Goal: Transaction & Acquisition: Purchase product/service

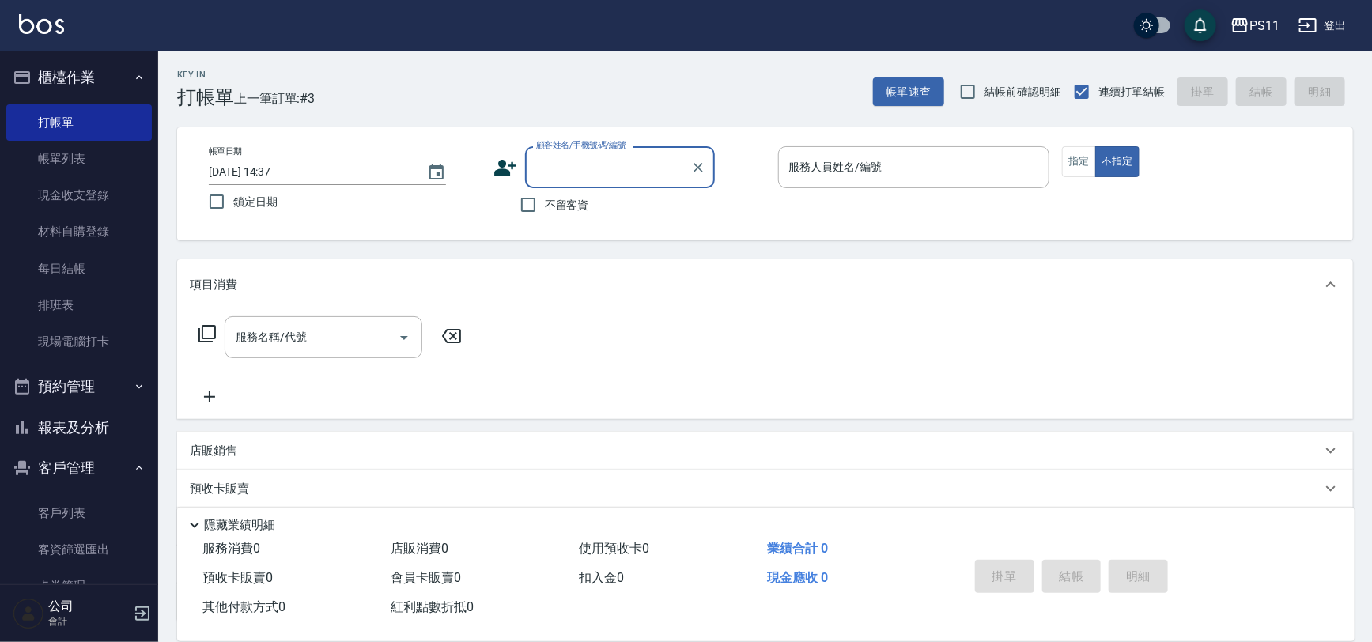
click at [577, 158] on input "顧客姓名/手機號碼/編號" at bounding box center [608, 167] width 152 height 28
click at [565, 166] on input "顧客姓名/手機號碼/編號" at bounding box center [608, 167] width 152 height 28
click at [612, 206] on li "[PERSON_NAME]/0902260397/3031" at bounding box center [620, 207] width 190 height 26
type input "[PERSON_NAME]/0902260397/3031"
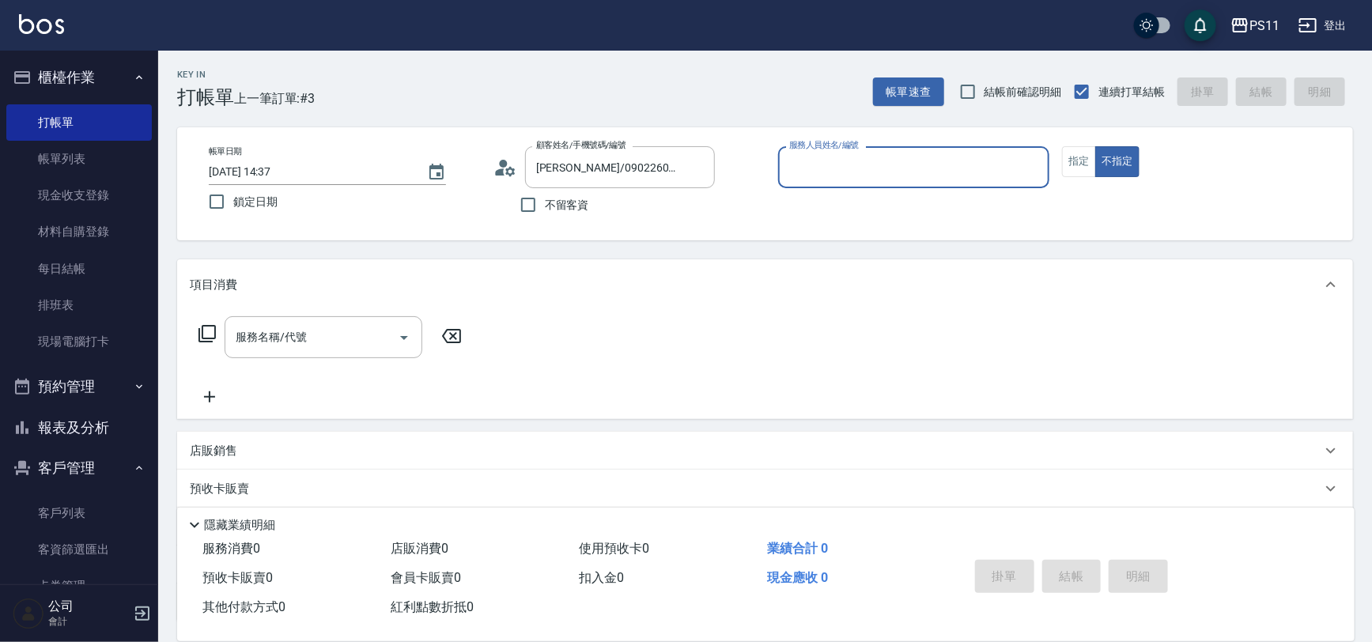
click at [1012, 160] on input "服務人員姓名/編號" at bounding box center [914, 167] width 258 height 28
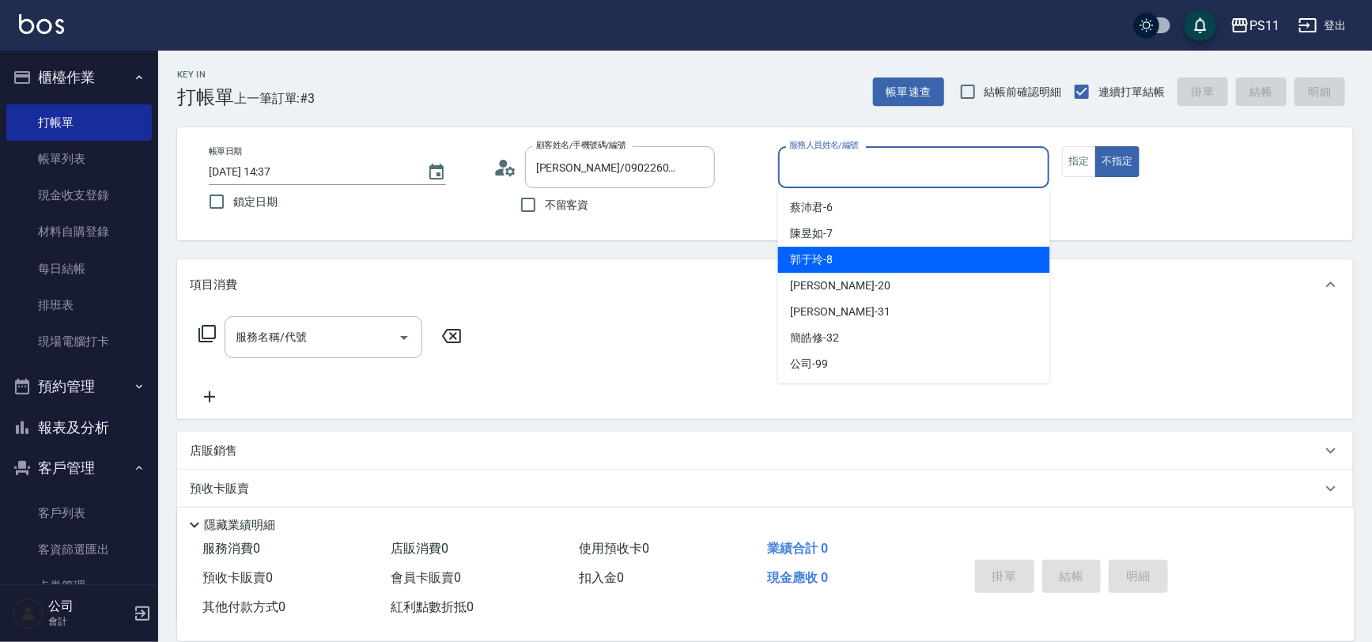
click at [935, 265] on div "郭于玲 -8" at bounding box center [914, 260] width 272 height 26
type input "郭于玲-8"
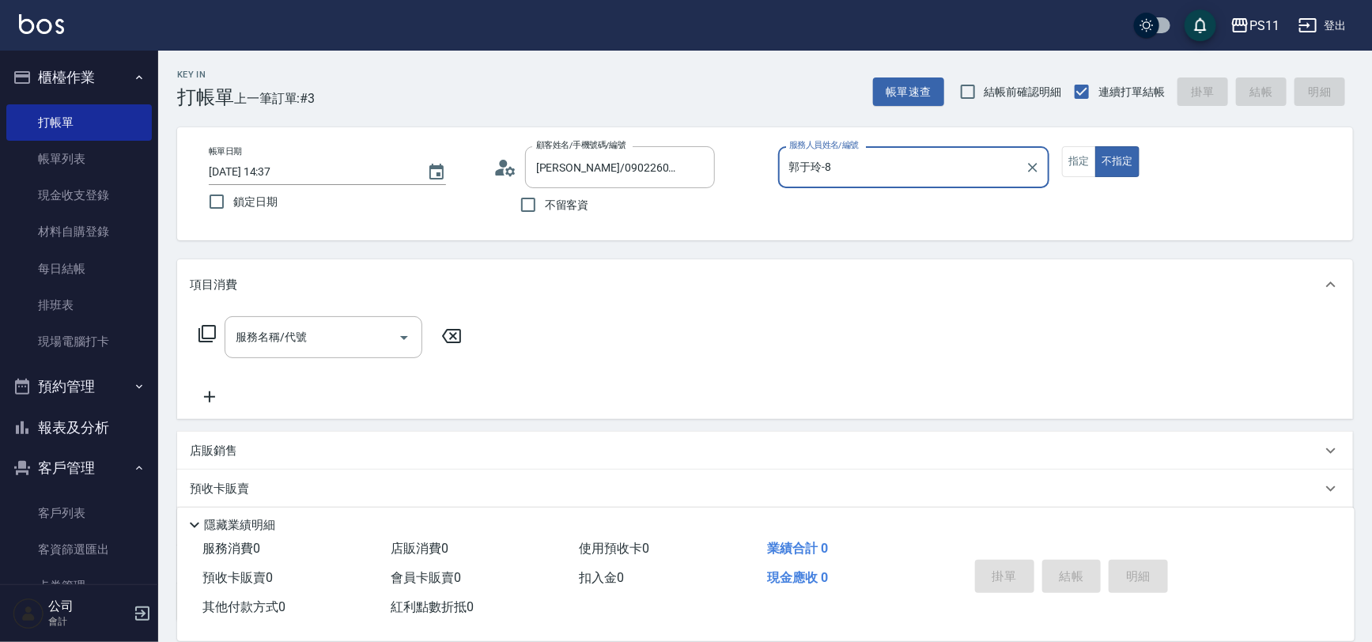
click at [306, 360] on div "服務名稱/代號 服務名稱/代號" at bounding box center [330, 361] width 281 height 90
click at [316, 341] on input "服務名稱/代號" at bounding box center [312, 337] width 160 height 28
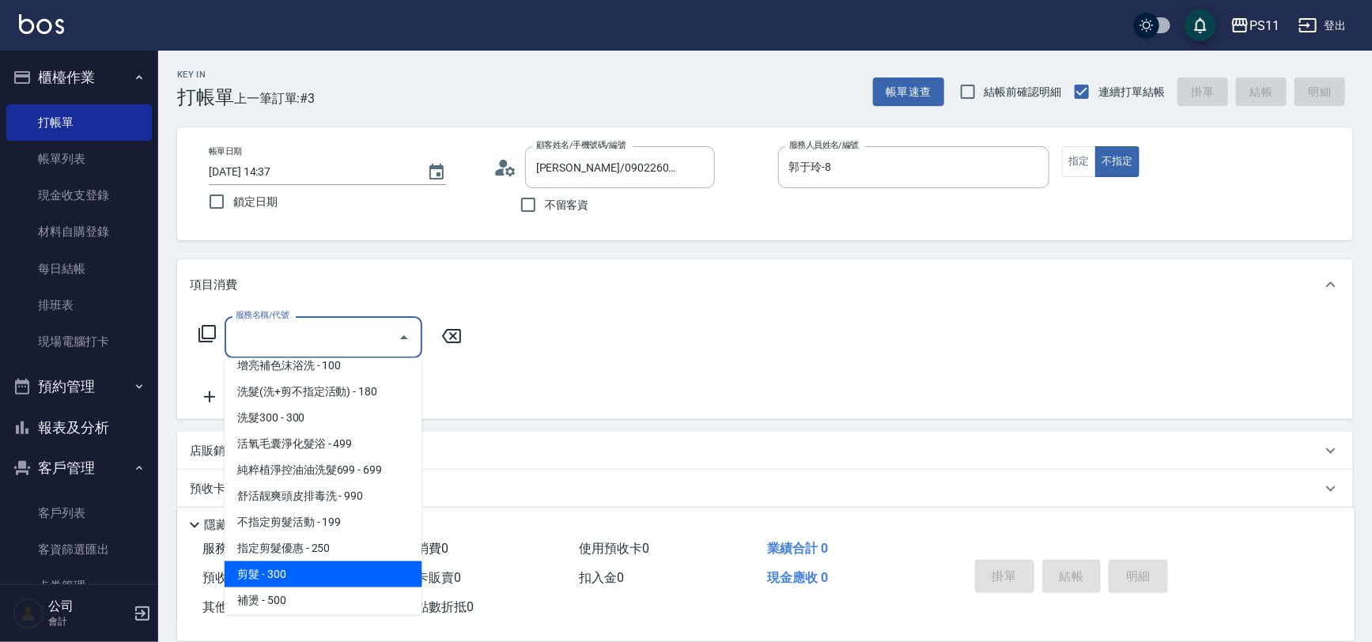
scroll to position [143, 0]
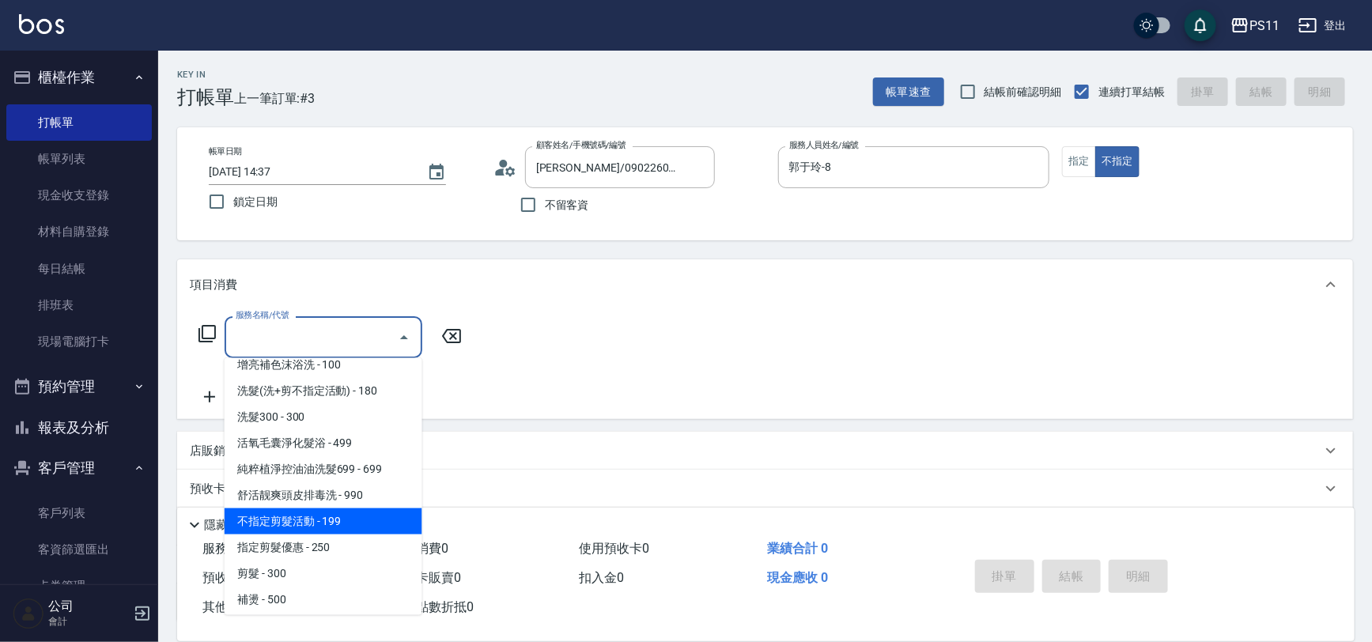
click at [329, 522] on span "不指定剪髮活動 - 199" at bounding box center [324, 521] width 198 height 26
type input "不指定剪髮活動(2199)"
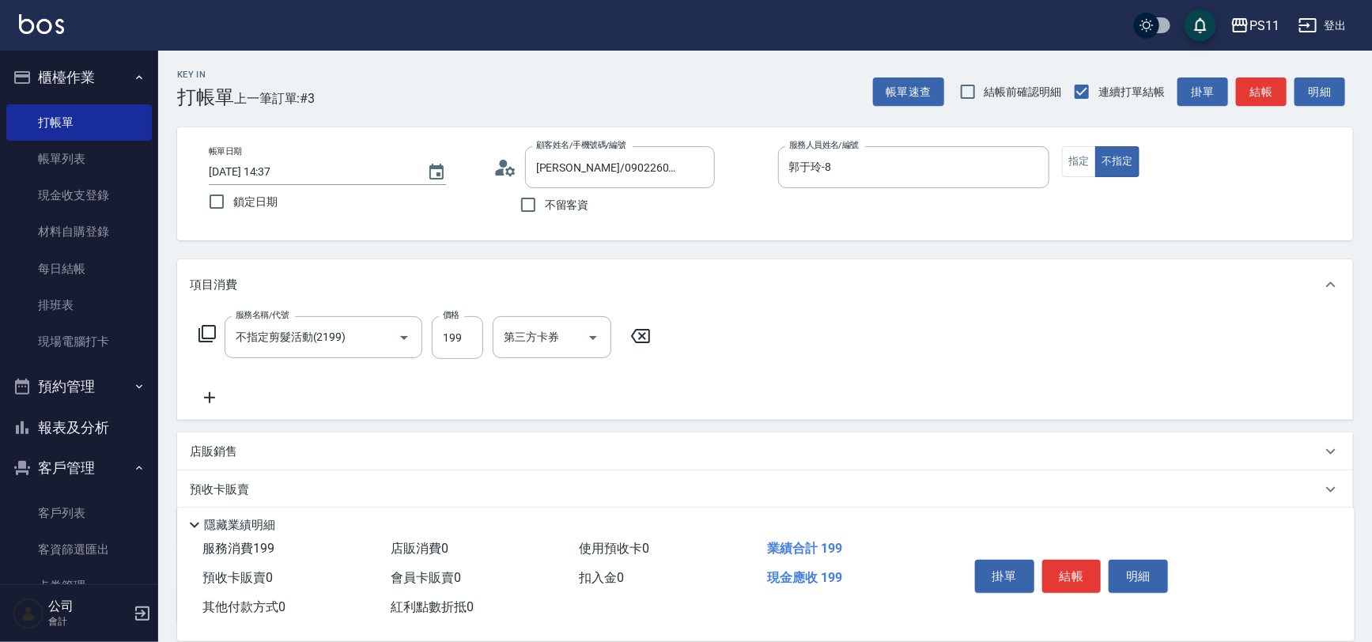
click at [220, 393] on icon at bounding box center [210, 397] width 40 height 19
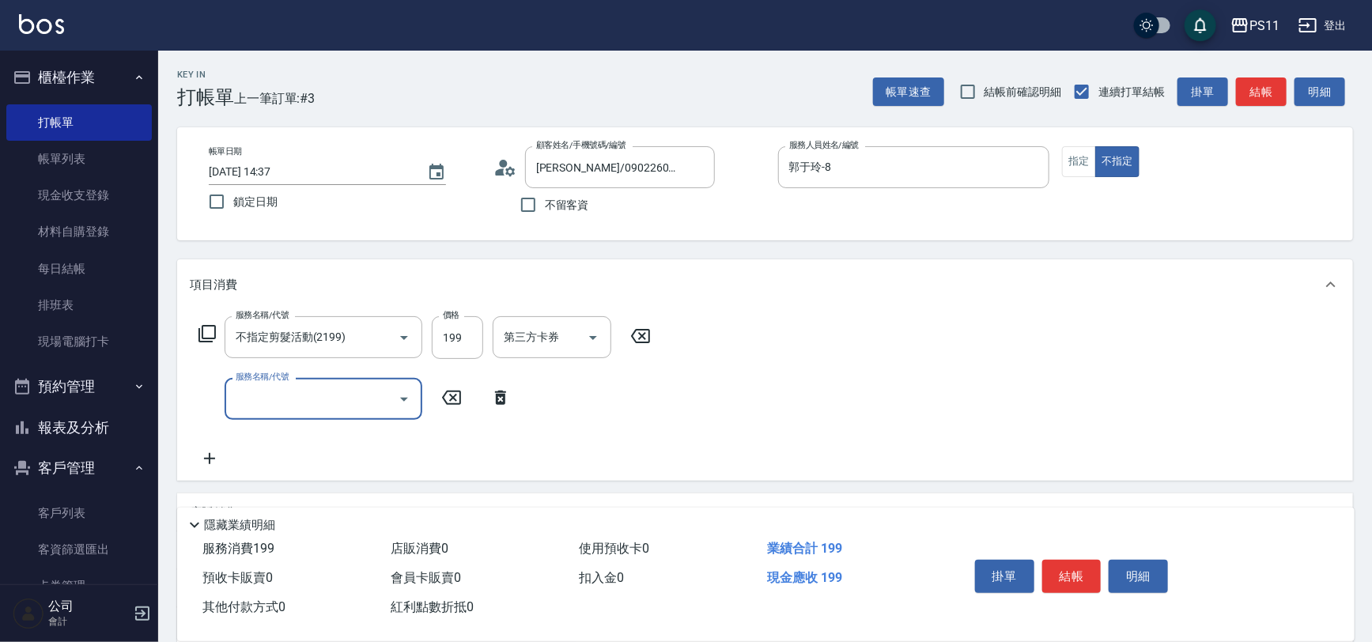
click at [327, 395] on input "服務名稱/代號" at bounding box center [312, 399] width 160 height 28
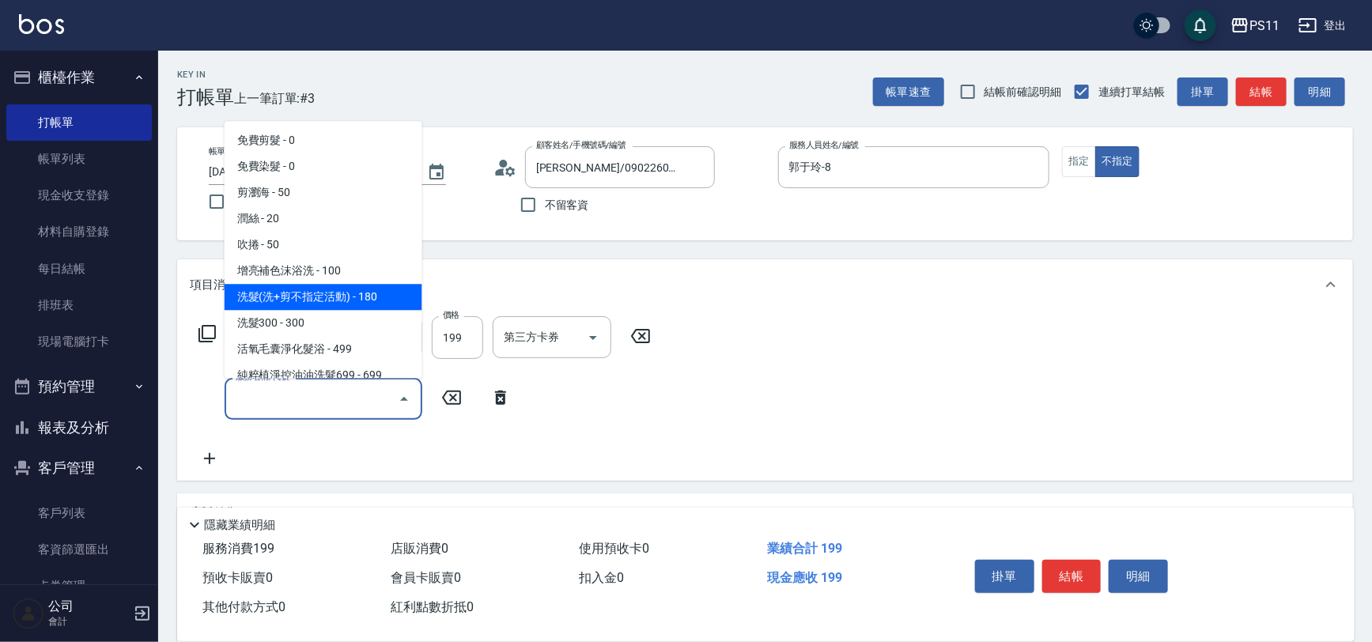
click at [347, 295] on span "洗髮(洗+剪不指定活動) - 180" at bounding box center [324, 298] width 198 height 26
type input "洗髮(洗+剪不指定活動)(1180)"
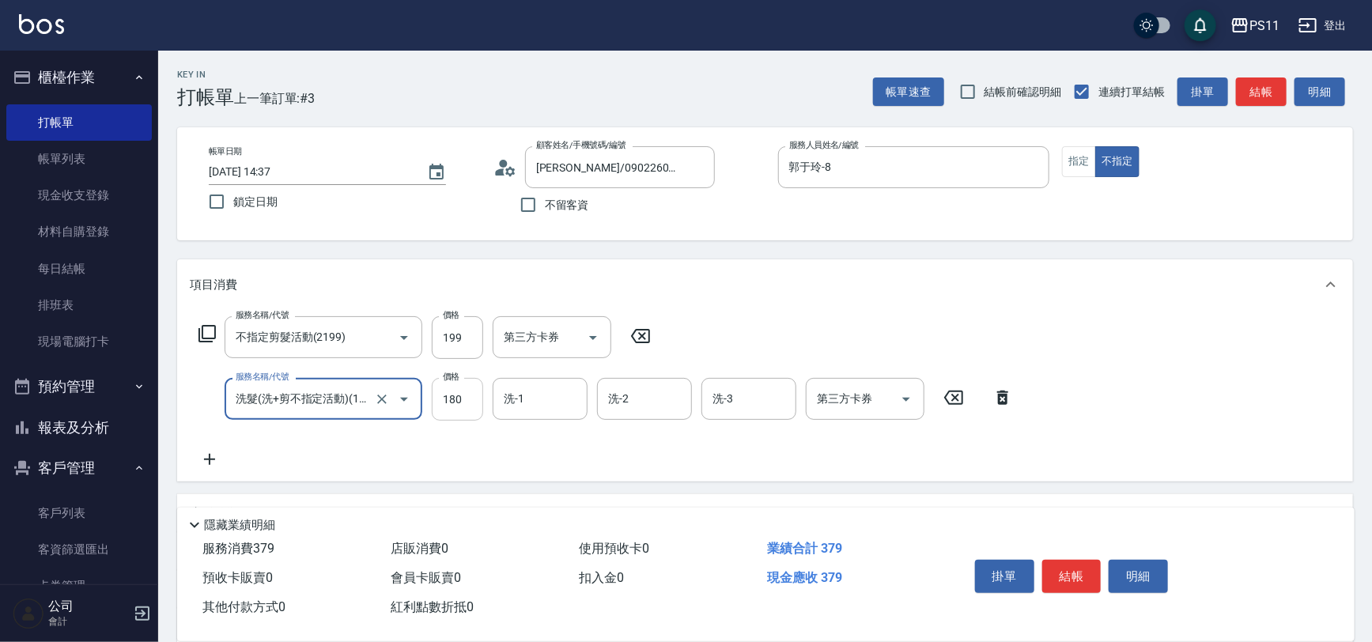
click at [470, 404] on input "180" at bounding box center [457, 399] width 51 height 43
click at [525, 402] on input "洗-1" at bounding box center [540, 399] width 81 height 28
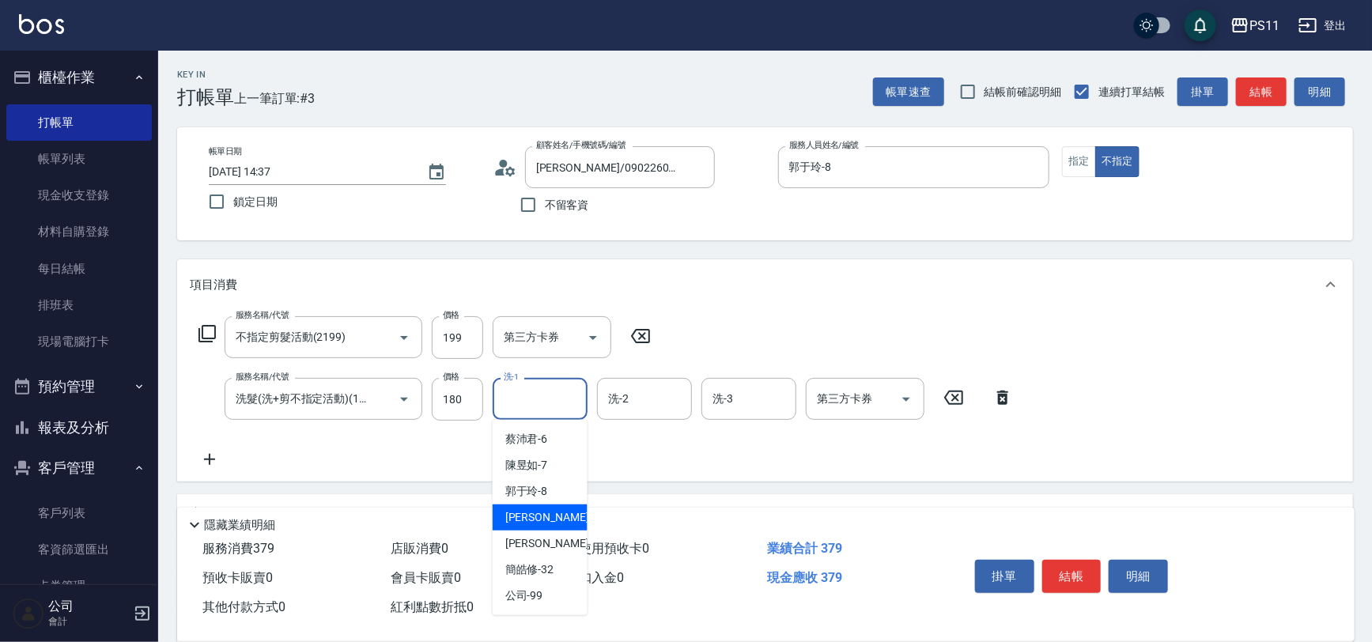
click at [543, 509] on span "[PERSON_NAME] -20" at bounding box center [555, 517] width 100 height 17
type input "[PERSON_NAME]-20"
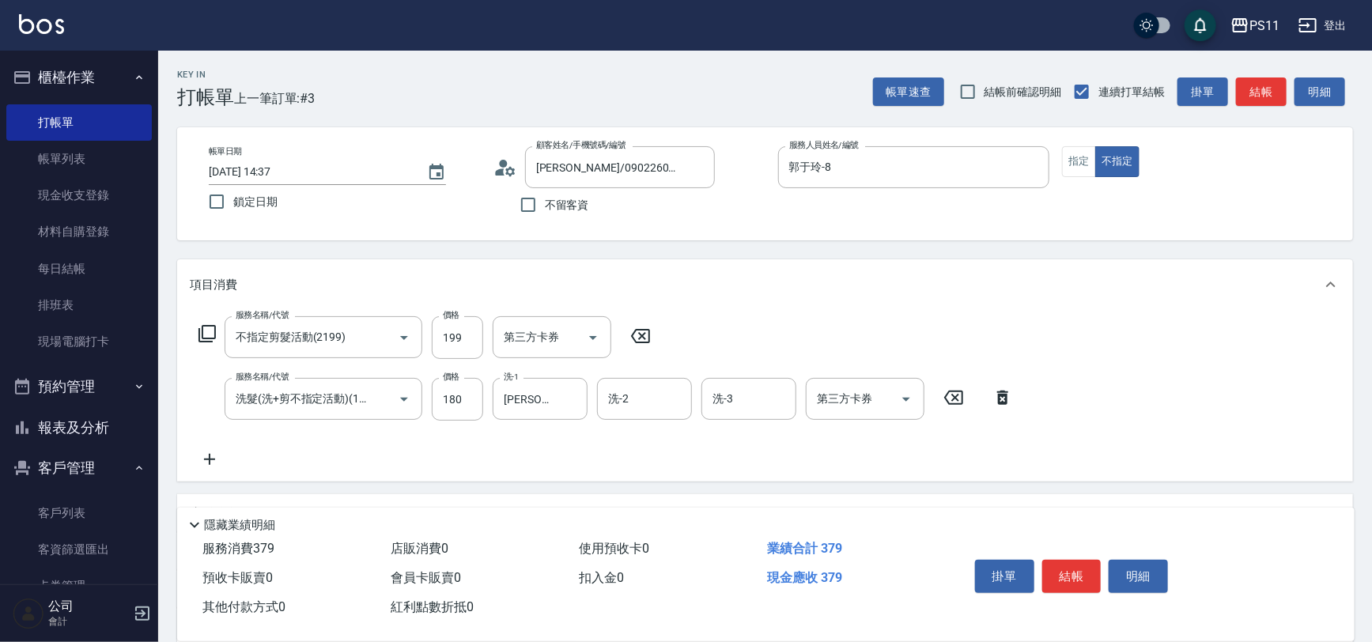
click at [1181, 413] on div "服務名稱/代號 不指定剪髮活動(2199) 服務名稱/代號 價格 199 價格 第三方卡券 第三方卡券 服務名稱/代號 洗髮(洗+剪不指定活動)(1180) …" at bounding box center [765, 396] width 1176 height 172
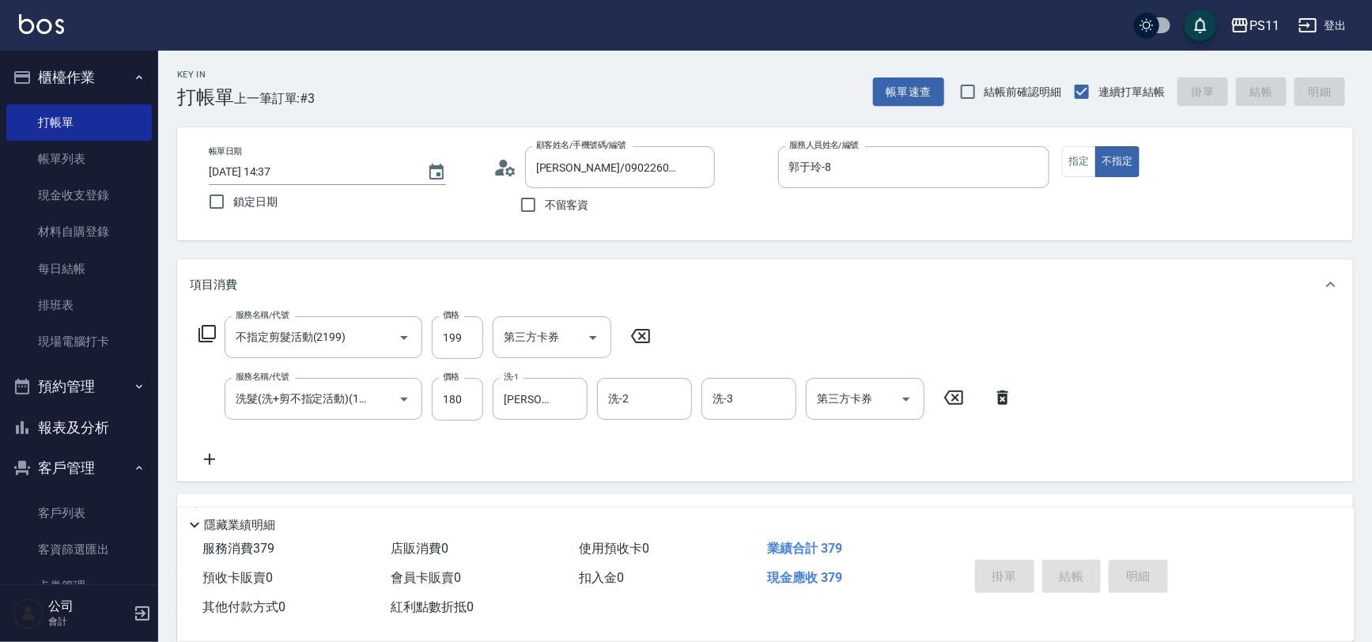
type input "[DATE] 15:21"
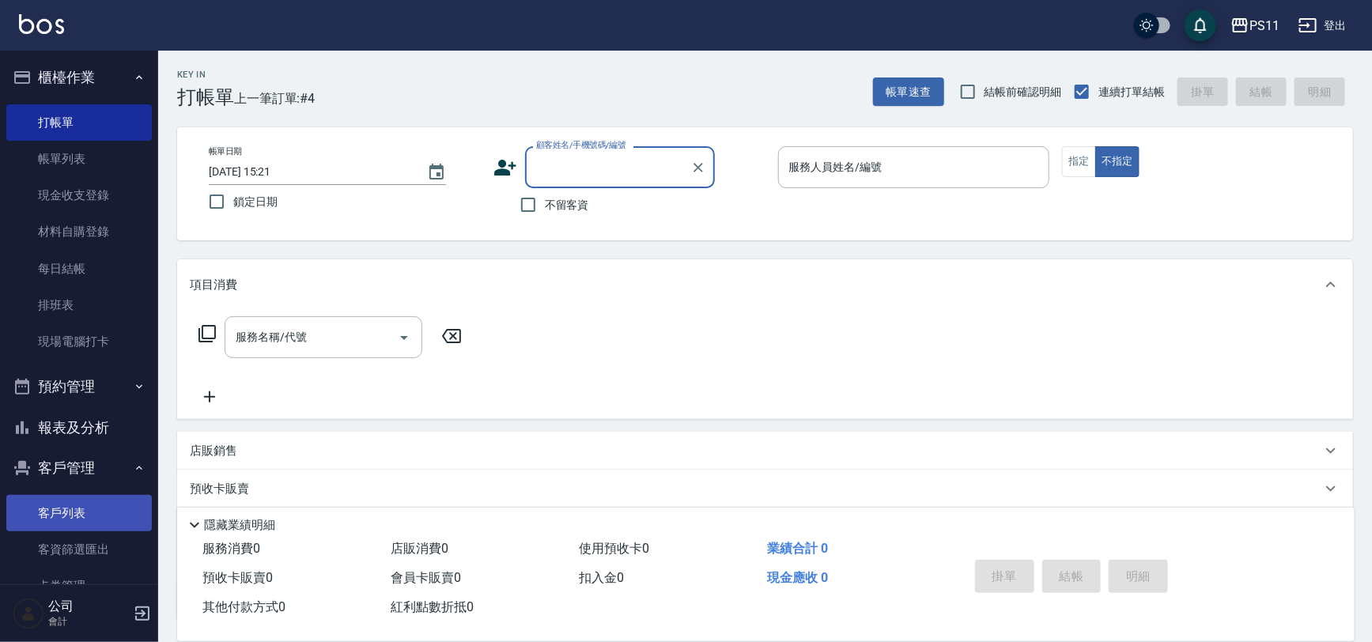
click at [79, 519] on link "客戶列表" at bounding box center [78, 513] width 145 height 36
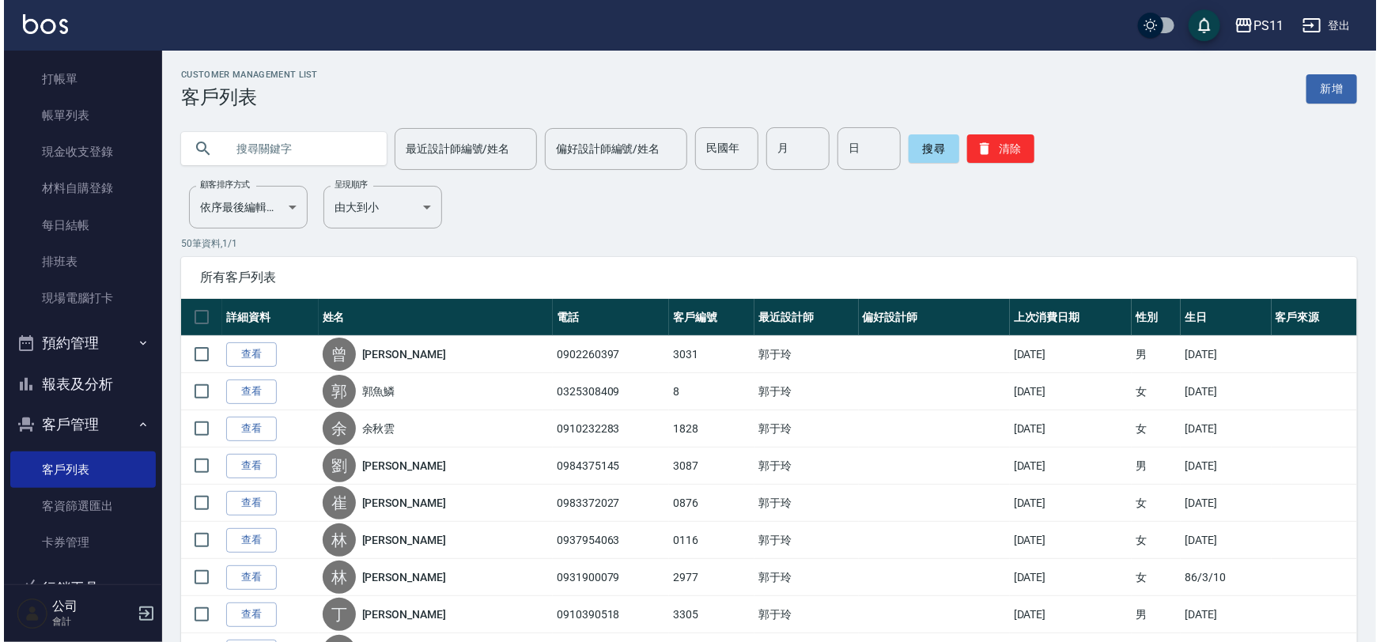
scroll to position [86, 0]
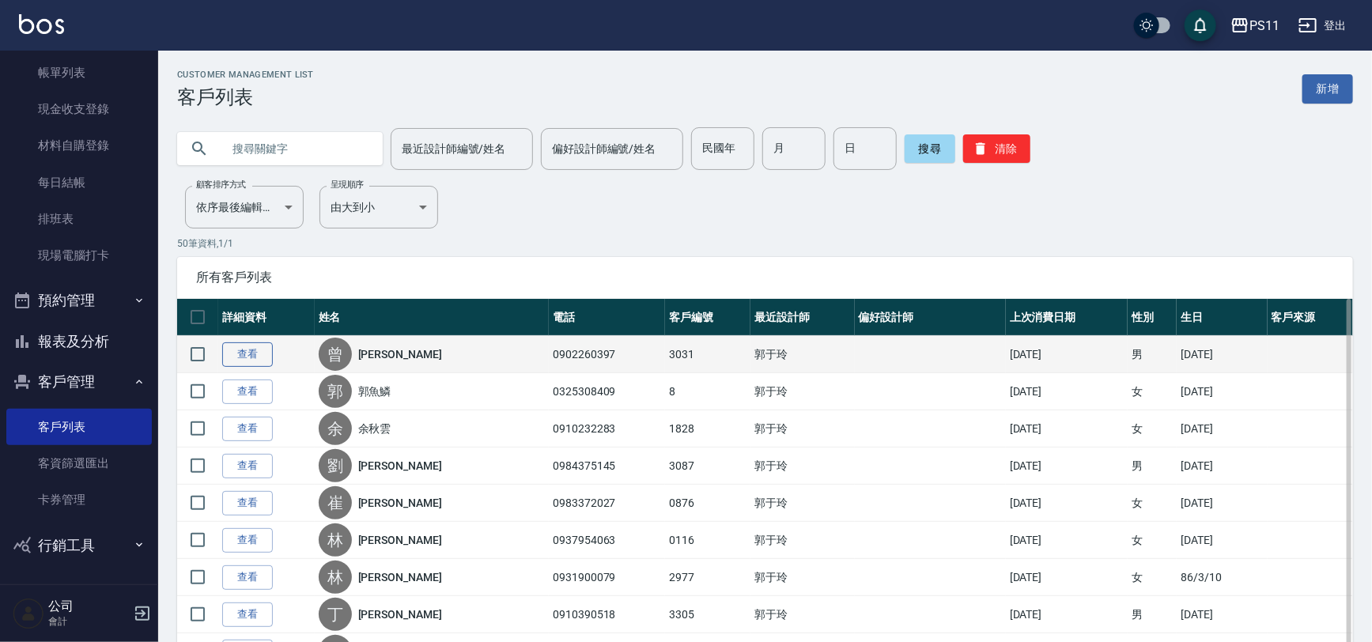
click at [260, 355] on link "查看" at bounding box center [247, 354] width 51 height 25
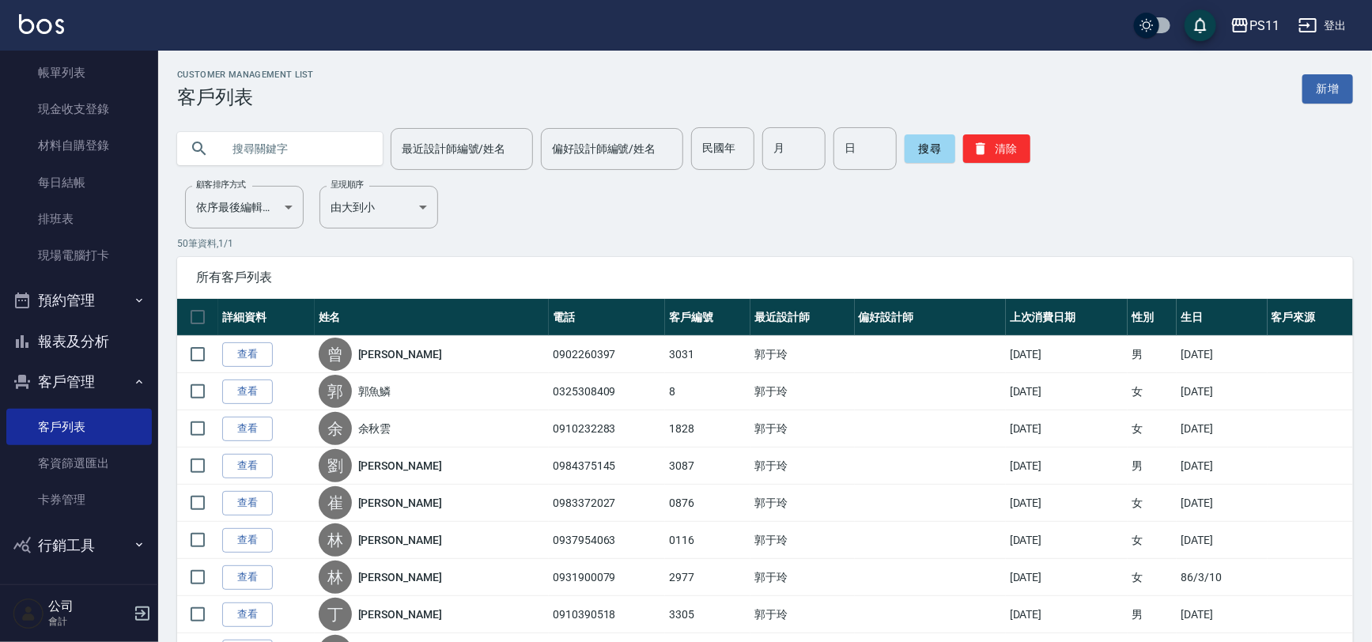
click at [73, 337] on button "報表及分析" at bounding box center [78, 341] width 145 height 41
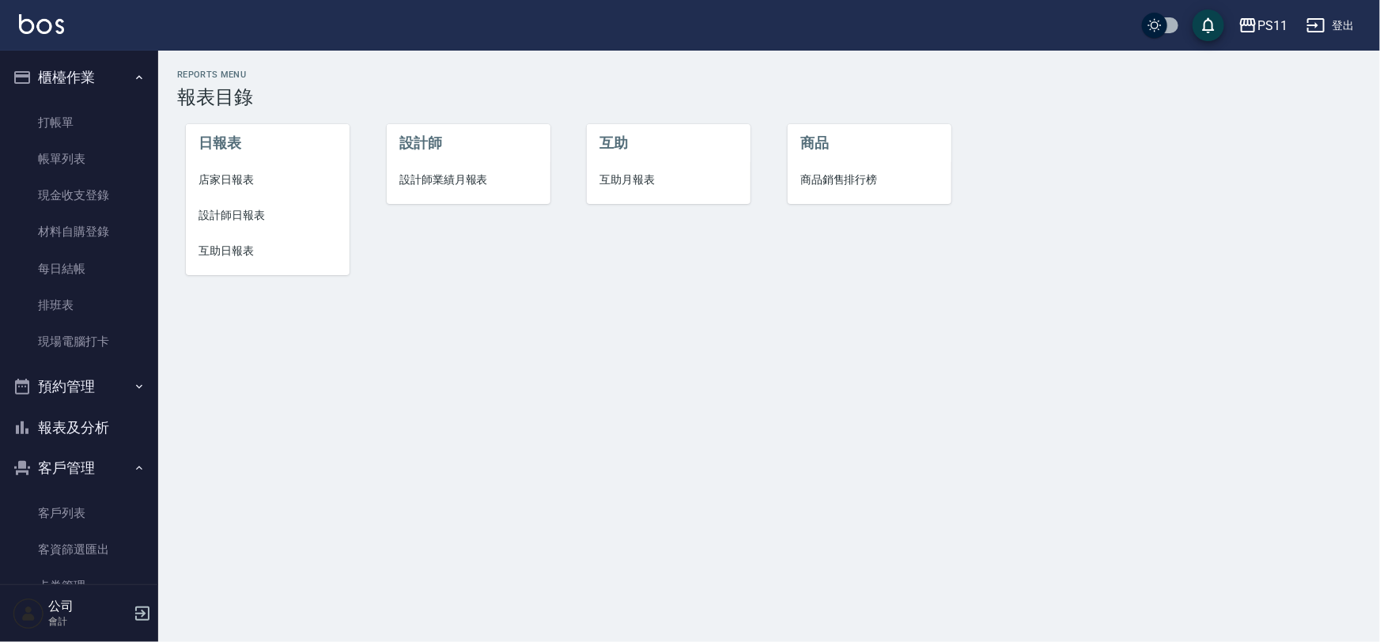
drag, startPoint x: 84, startPoint y: 146, endPoint x: 409, endPoint y: 226, distance: 334.6
click at [83, 146] on link "帳單列表" at bounding box center [78, 159] width 145 height 36
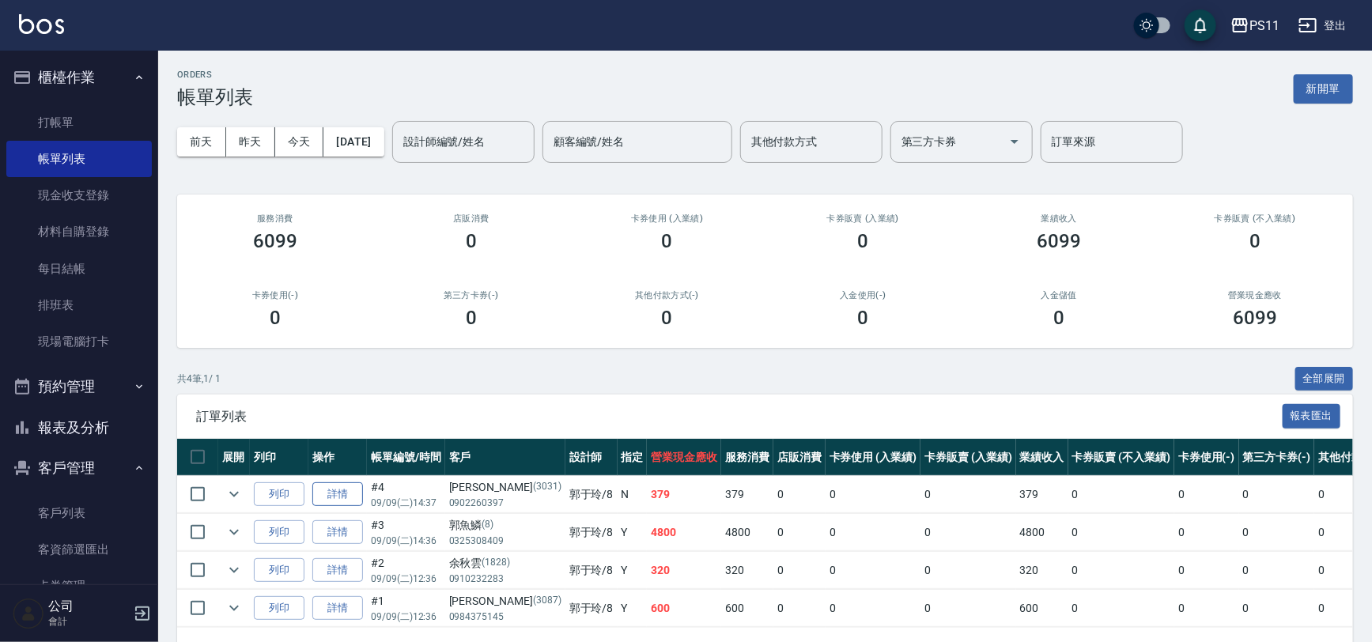
click at [334, 490] on link "詳情" at bounding box center [337, 494] width 51 height 25
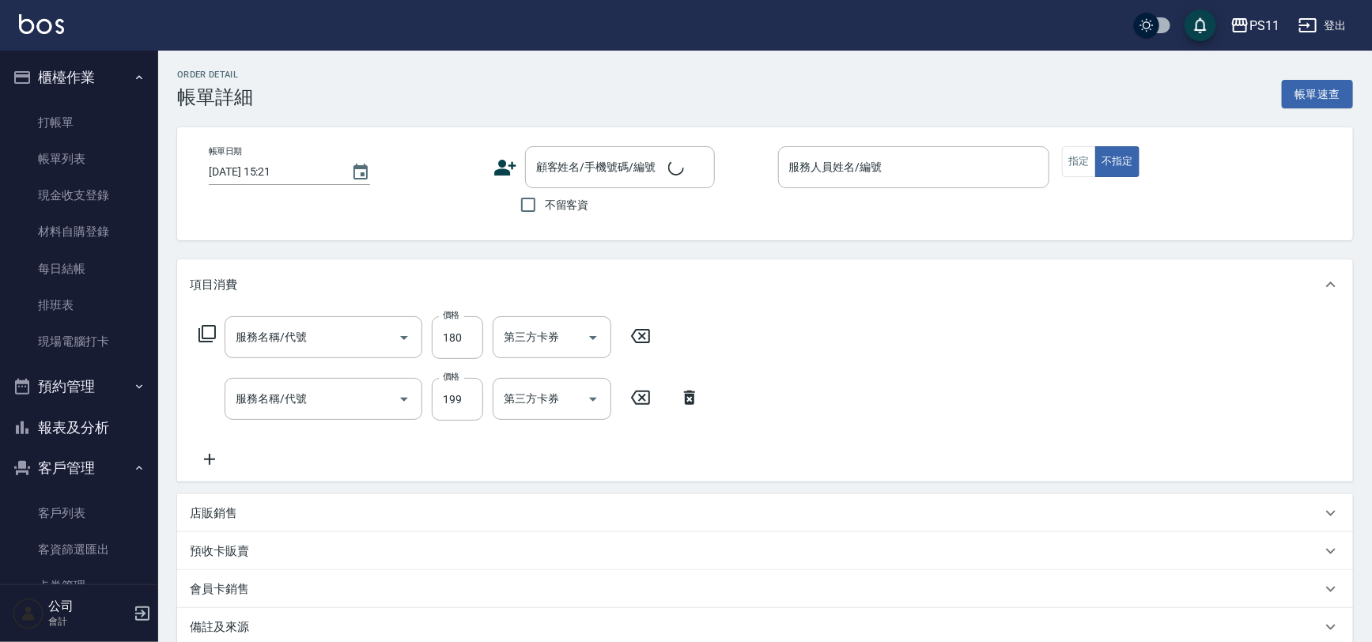
type input "[DATE] 14:37"
type input "郭于玲-8"
type input "洗髮(洗+剪不指定活動)(1180)"
type input "不指定剪髮活動(2199)"
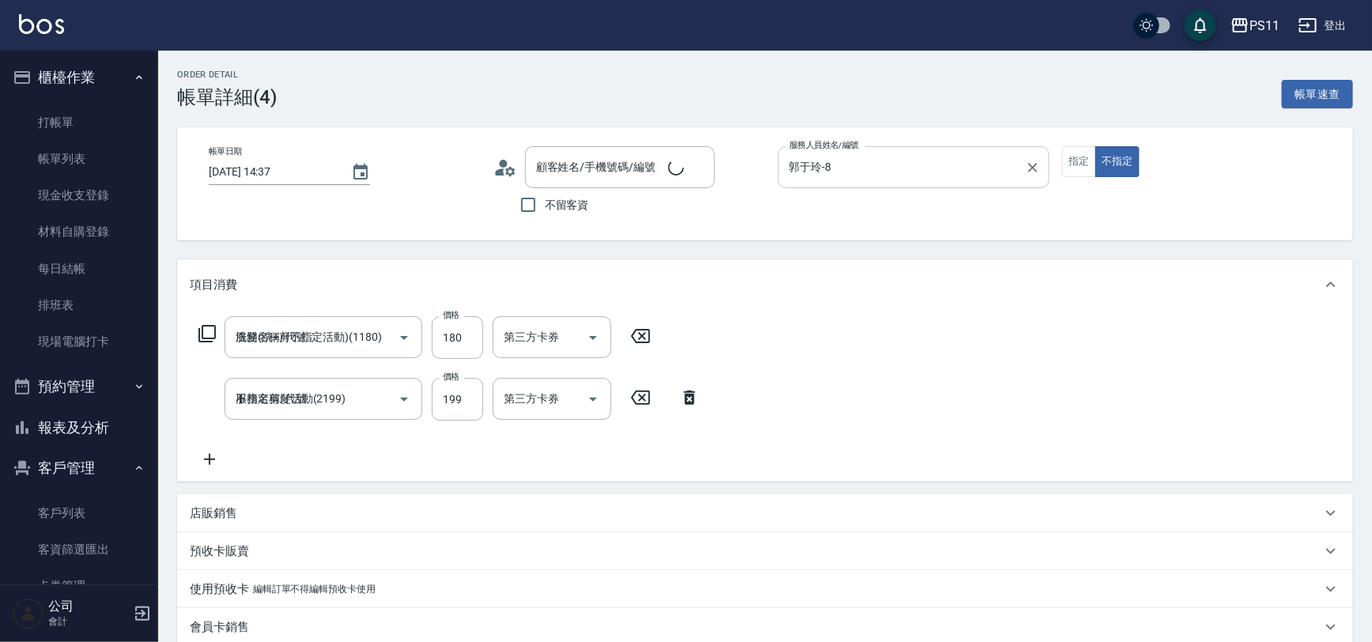
type input "[PERSON_NAME]/0902260397/3031"
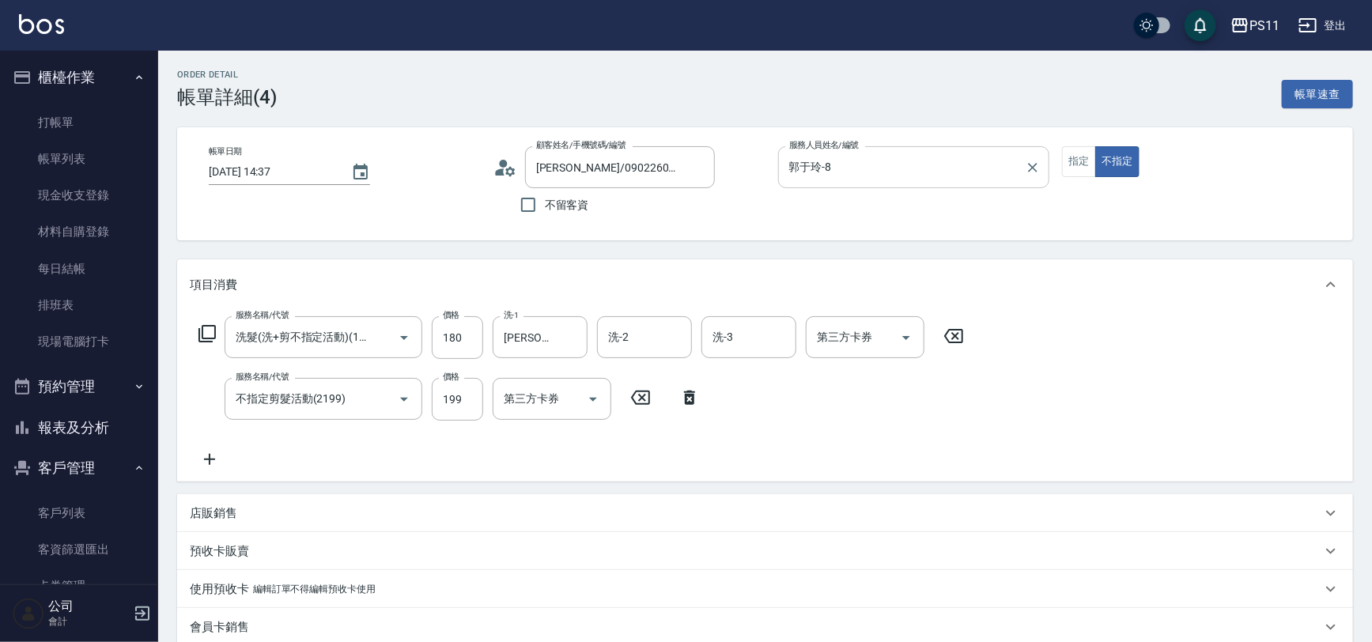
click at [1048, 155] on div "[PERSON_NAME]-8 服務人員姓名/編號" at bounding box center [914, 167] width 272 height 42
click at [1089, 164] on button "指定" at bounding box center [1079, 161] width 34 height 31
click at [1161, 206] on div "帳單日期 [DATE] 14:37 顧客姓名/手機號碼/編號 [PERSON_NAME]/0902260397/3031 顧客姓名/手機號碼/編號 不留客資 …" at bounding box center [765, 183] width 1138 height 75
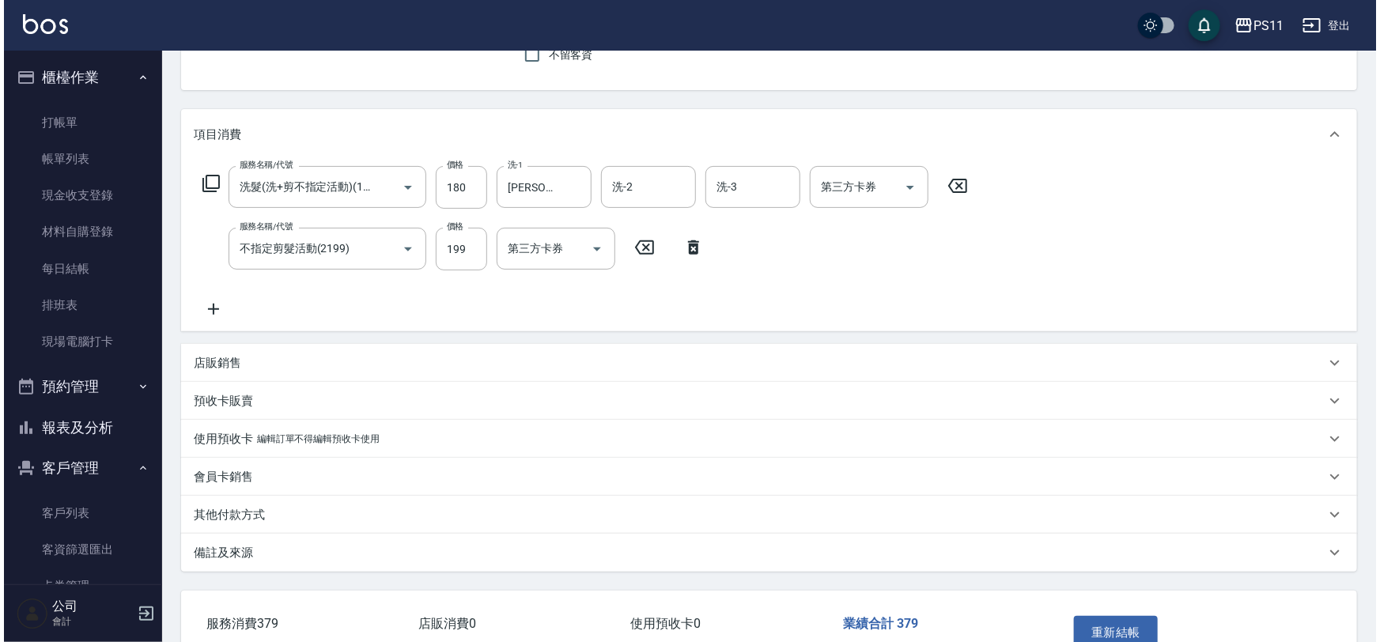
scroll to position [247, 0]
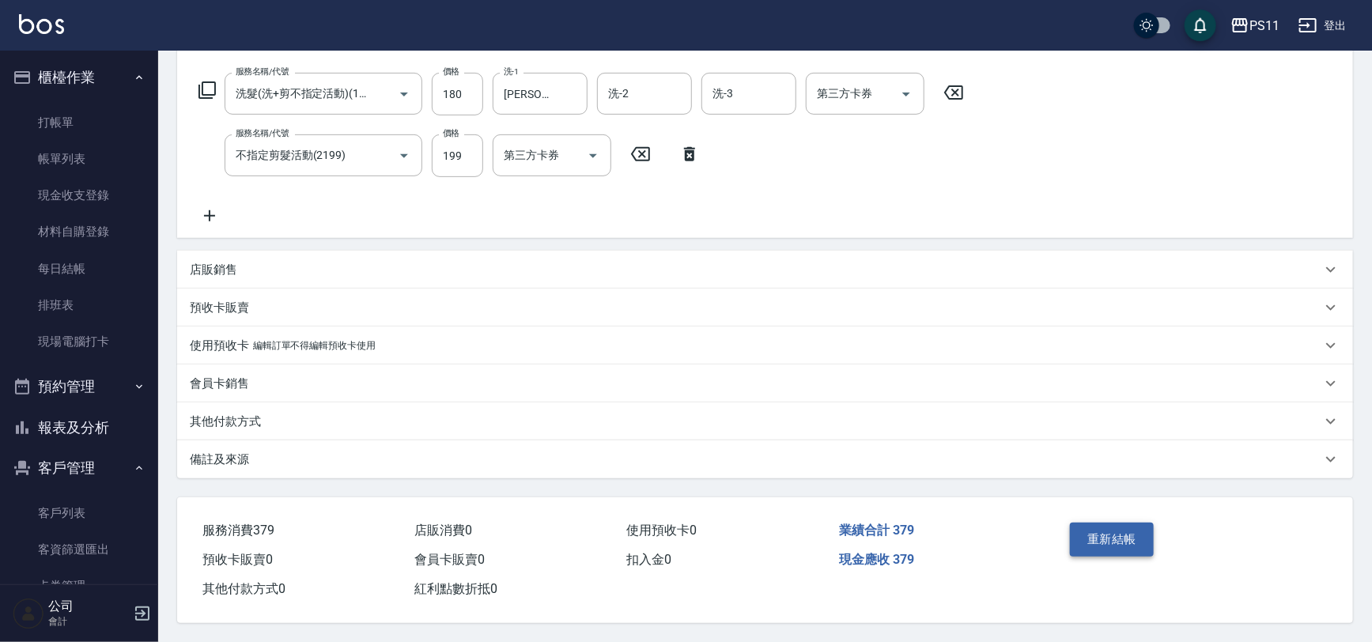
click at [1121, 523] on button "重新結帳" at bounding box center [1112, 539] width 84 height 33
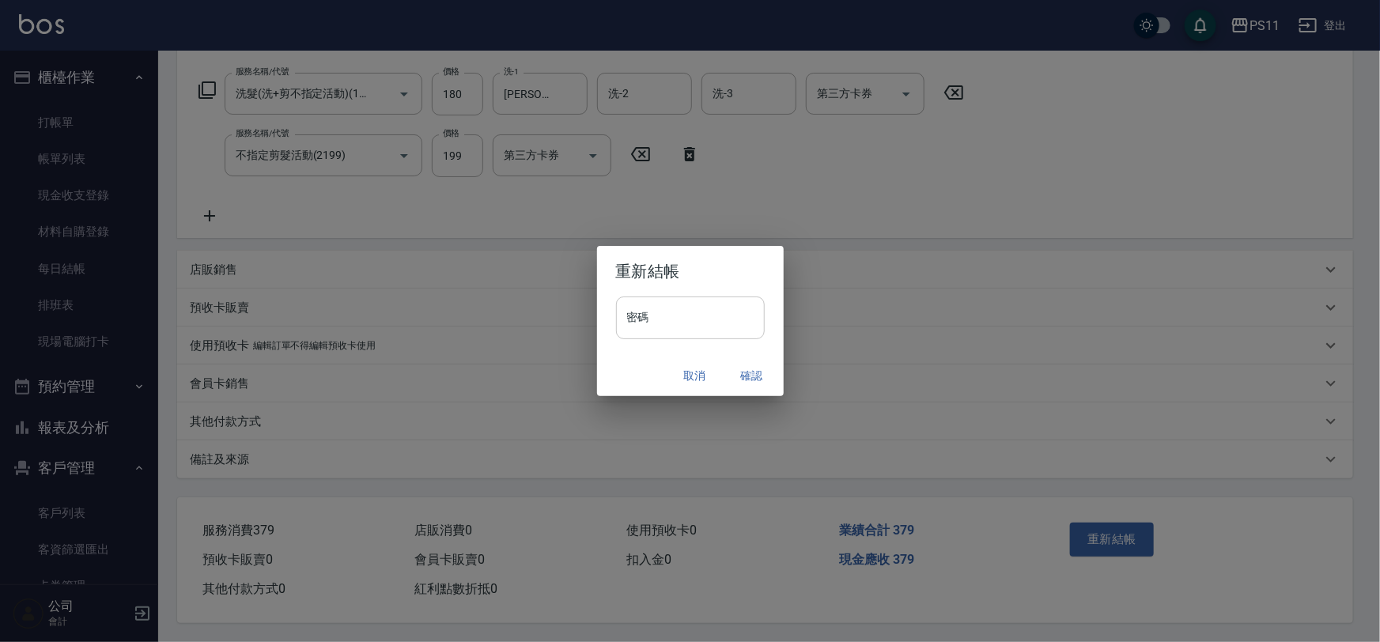
click at [707, 328] on input "密碼" at bounding box center [690, 317] width 149 height 43
click at [705, 326] on input "******" at bounding box center [690, 317] width 149 height 43
click at [714, 313] on input "********" at bounding box center [690, 317] width 149 height 43
type input "****"
click at [754, 381] on button "確認" at bounding box center [752, 375] width 51 height 29
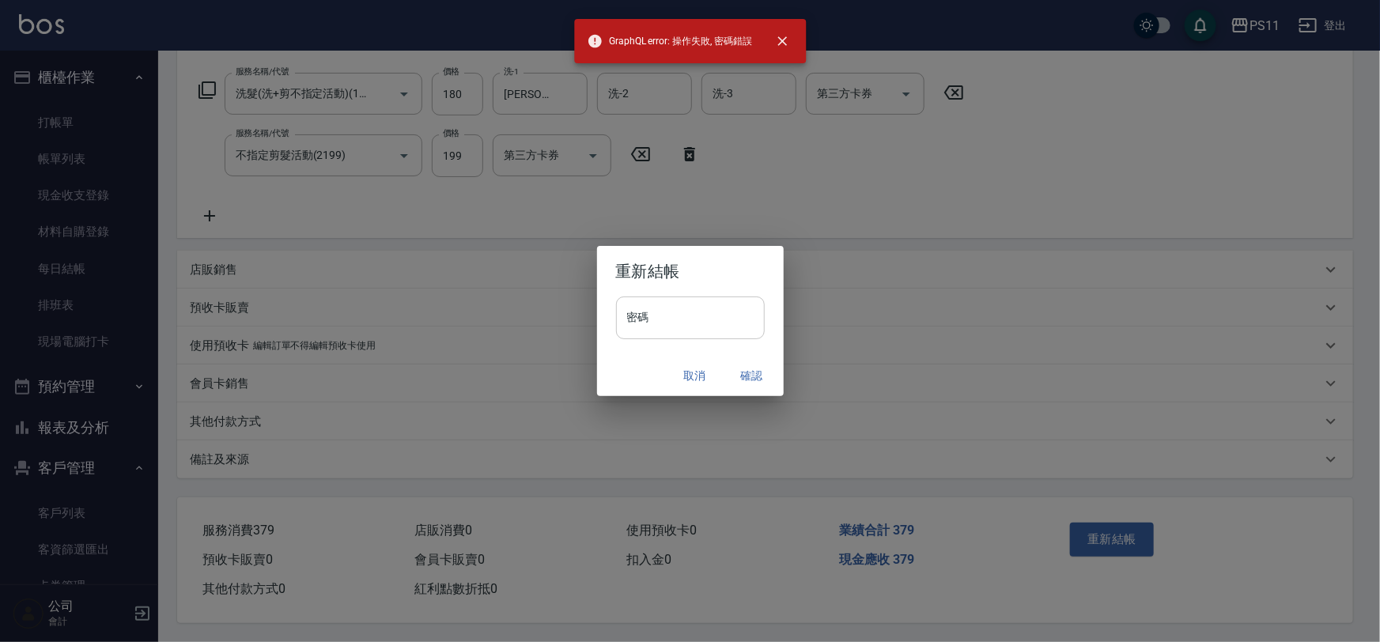
click at [700, 329] on input "密碼" at bounding box center [690, 317] width 149 height 43
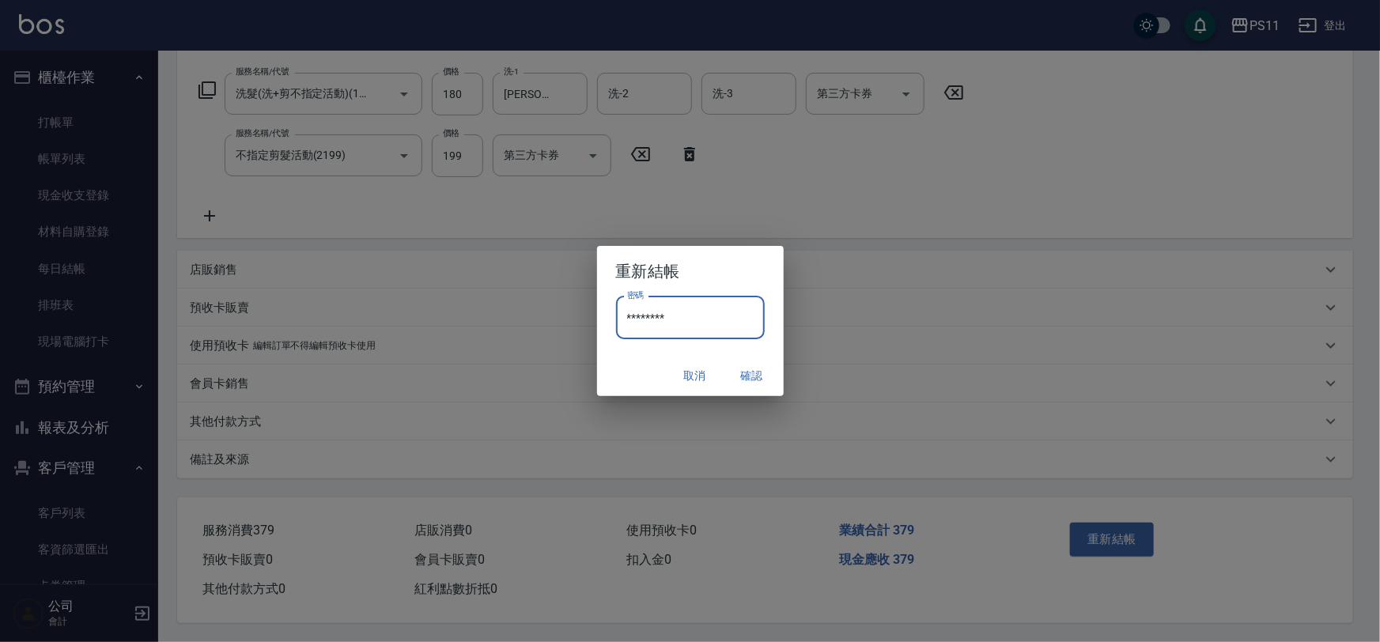
click at [686, 313] on input "********" at bounding box center [690, 317] width 149 height 43
type input "****"
click at [746, 373] on button "確認" at bounding box center [752, 375] width 51 height 29
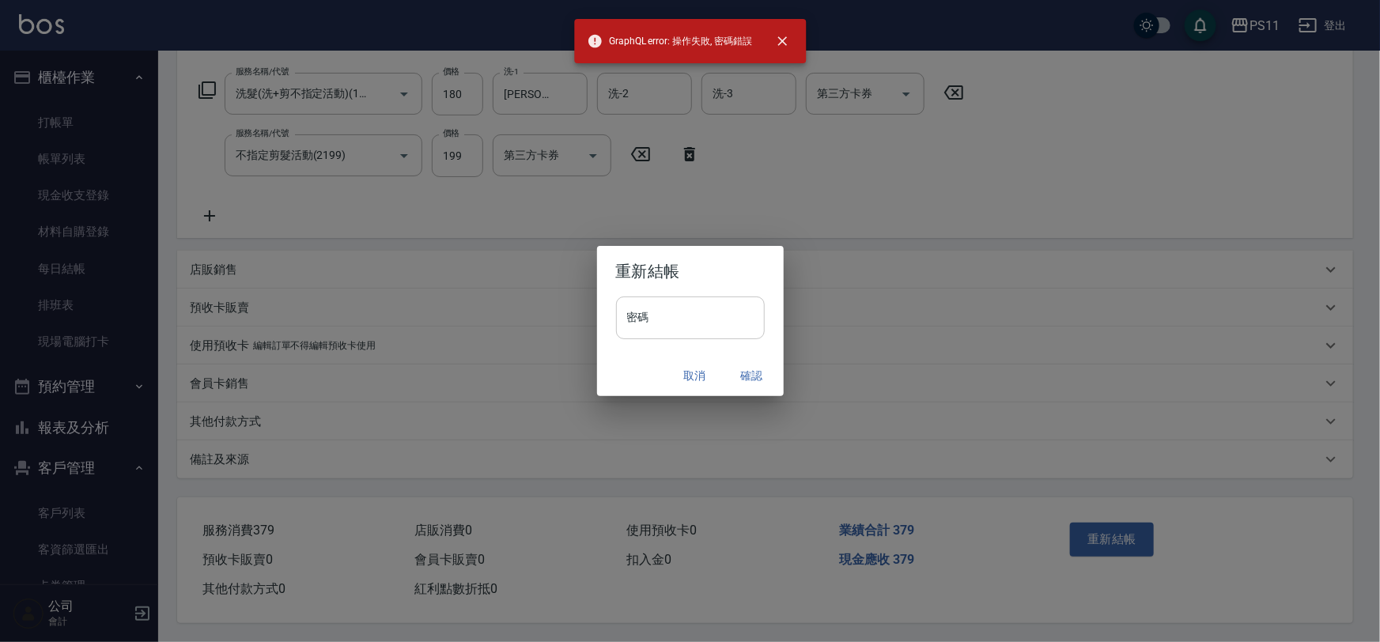
click at [735, 322] on input "密碼" at bounding box center [690, 317] width 149 height 43
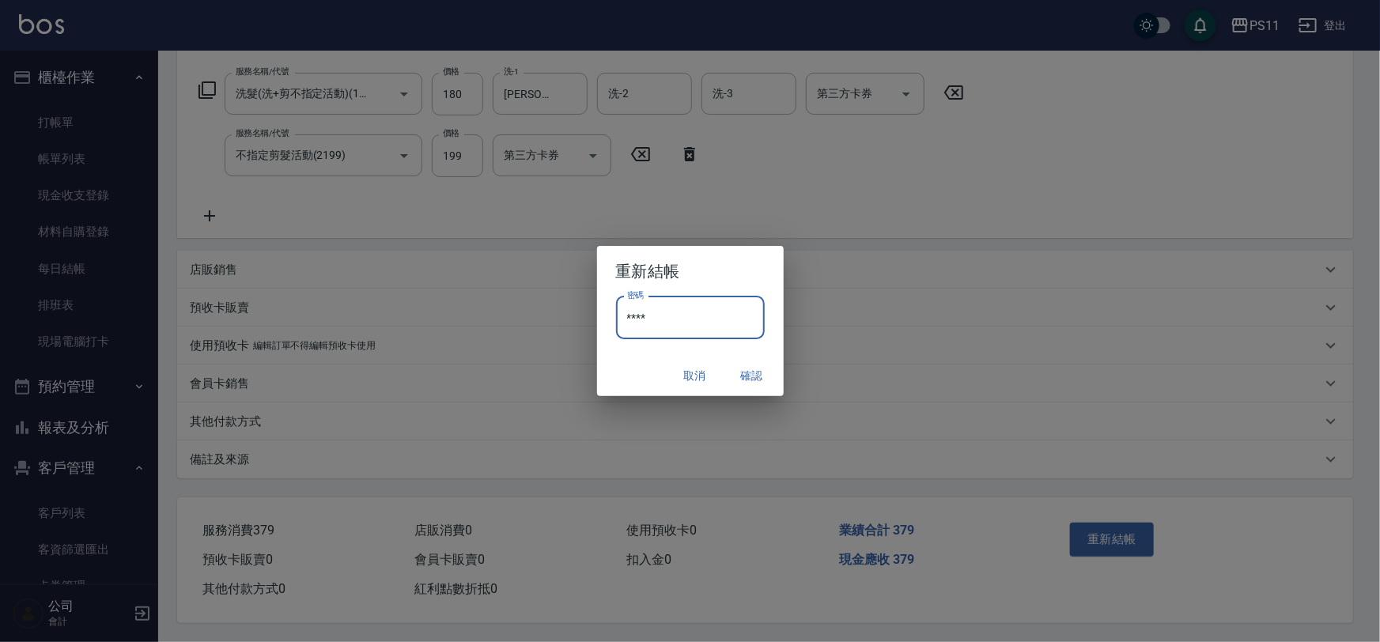
type input "****"
click at [763, 358] on div "取消 確認" at bounding box center [690, 376] width 187 height 42
click at [750, 370] on button "確認" at bounding box center [752, 375] width 51 height 29
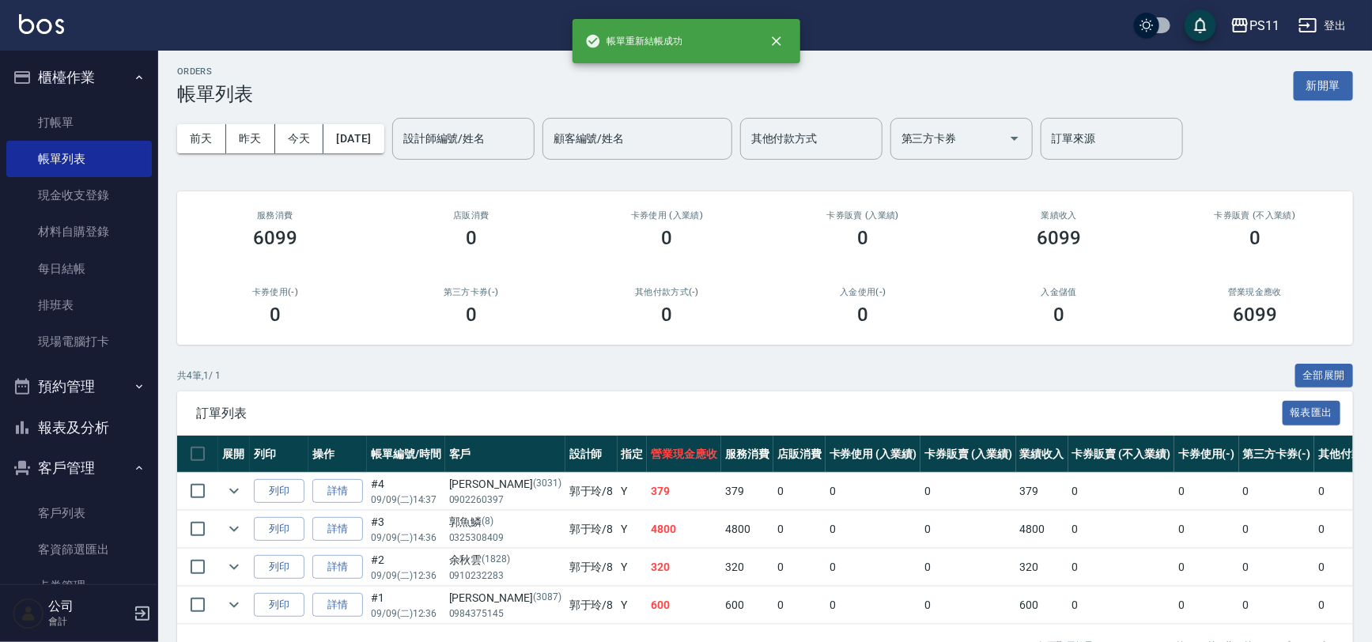
scroll to position [57, 0]
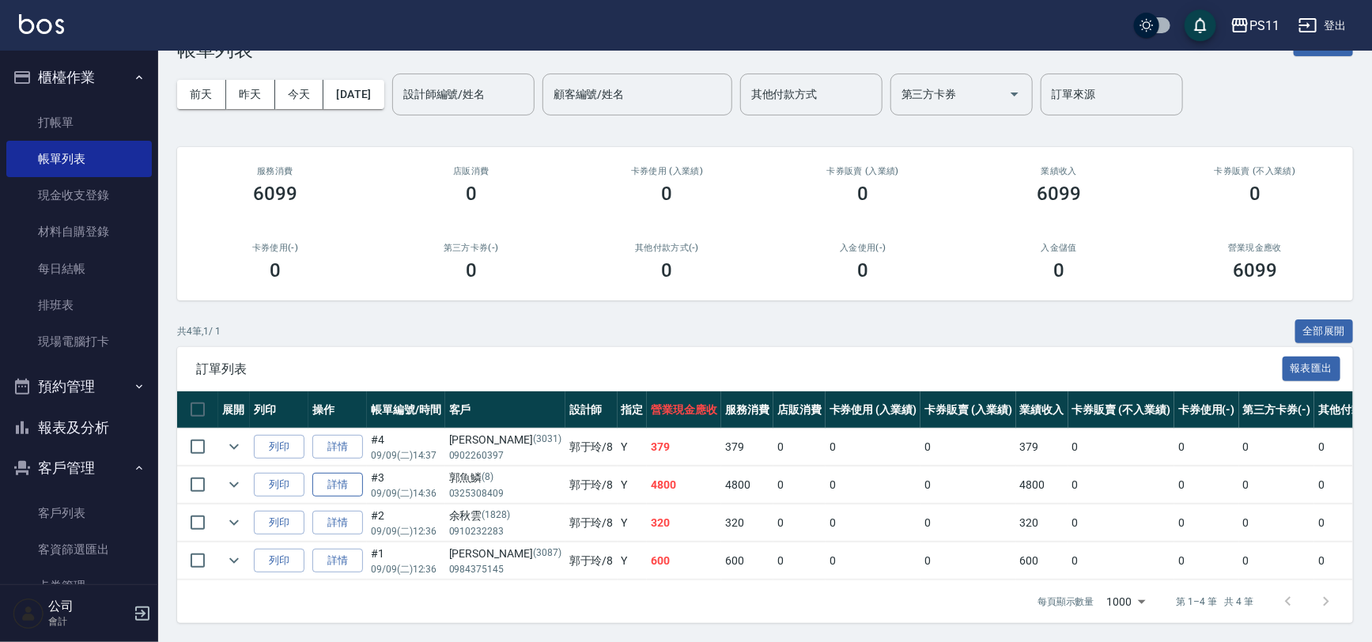
click at [335, 478] on link "詳情" at bounding box center [337, 485] width 51 height 25
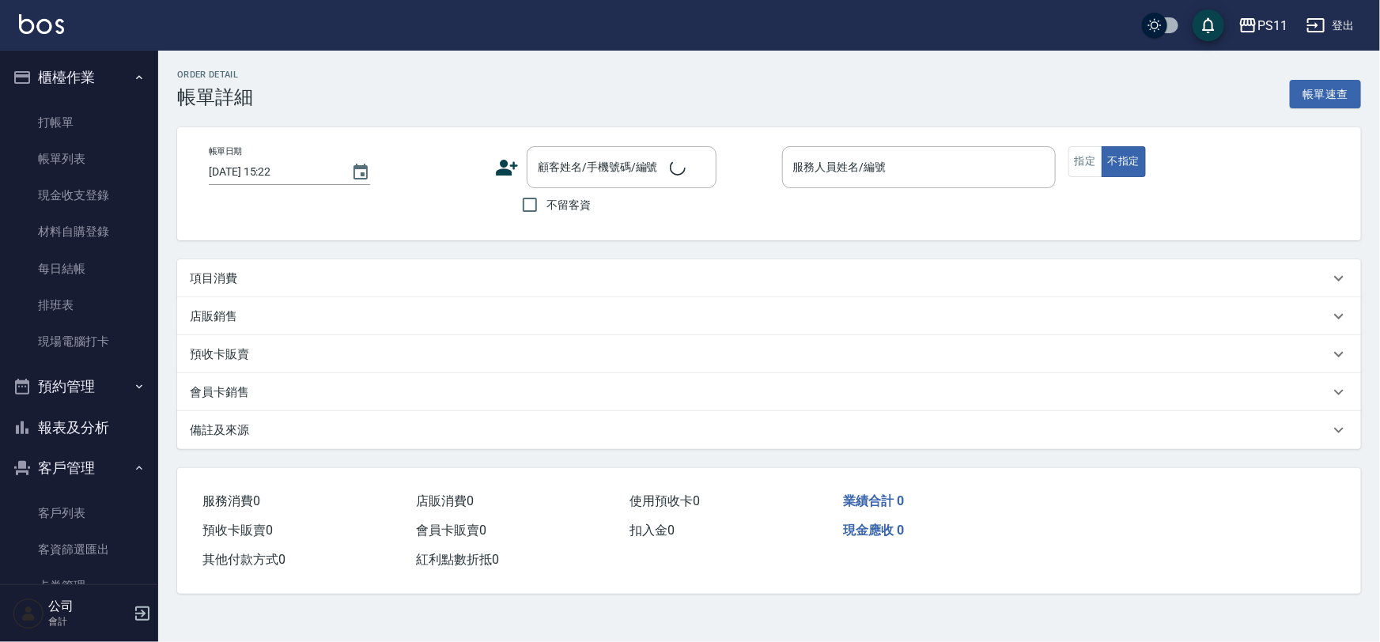
type input "[DATE] 14:36"
type input "郭于玲-8"
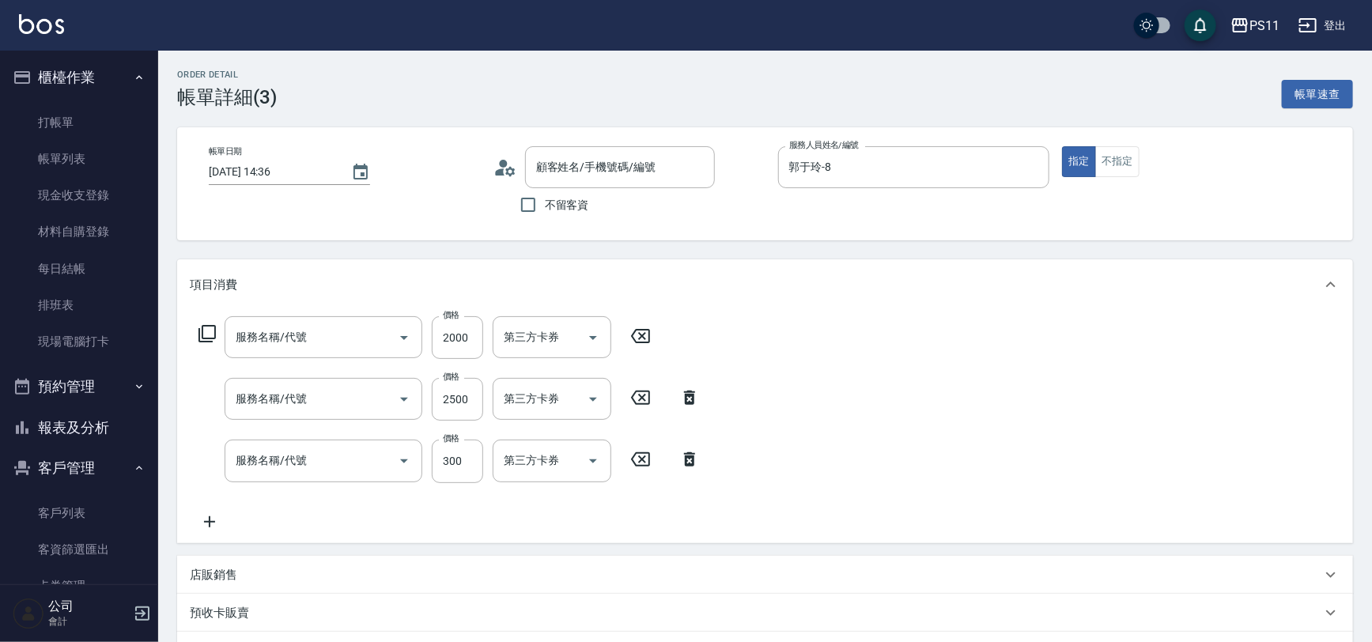
type input "郭魚鱗/0325308409/8"
type input "原價1501~2000護髮(52000)"
type input "2000以上染髮(42000)"
type input "剪髮(2300)"
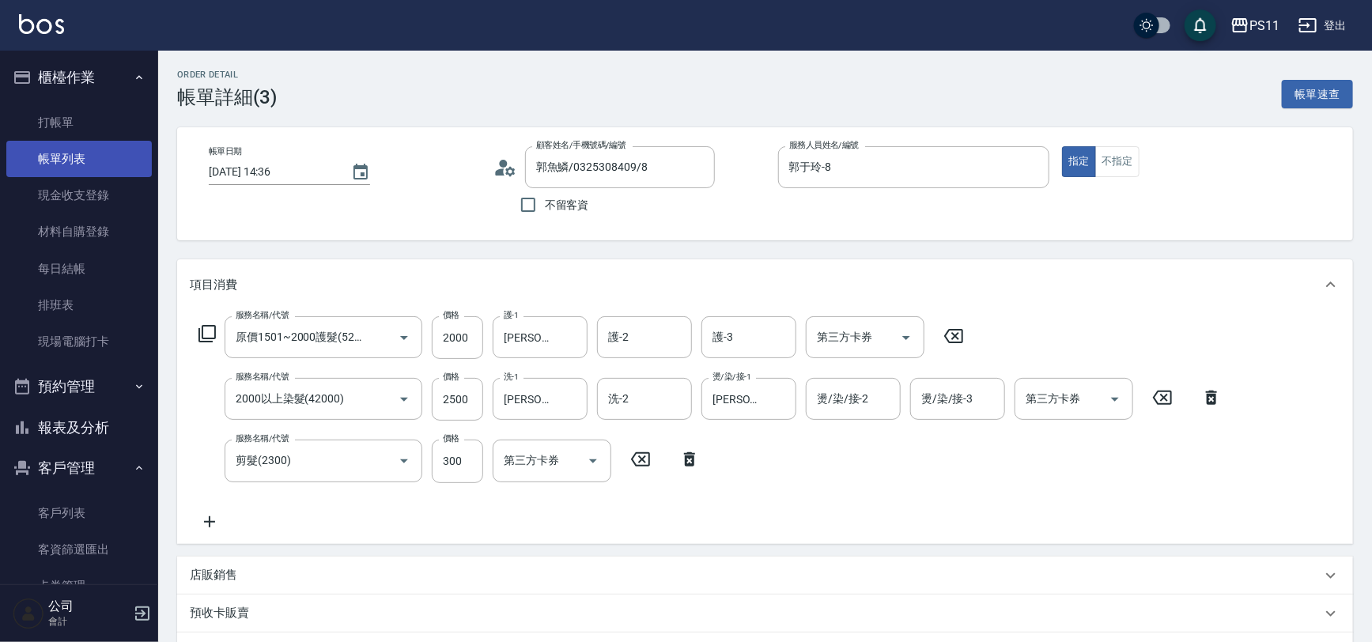
click at [64, 157] on link "帳單列表" at bounding box center [78, 159] width 145 height 36
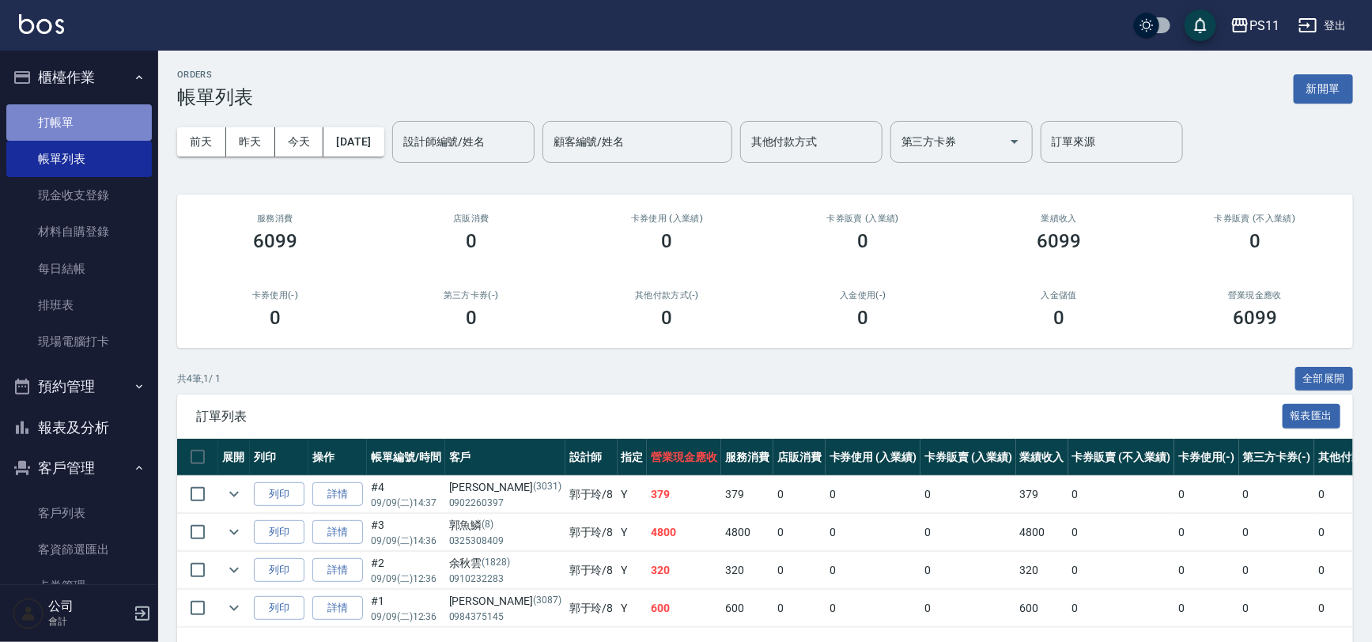
click at [78, 115] on link "打帳單" at bounding box center [78, 122] width 145 height 36
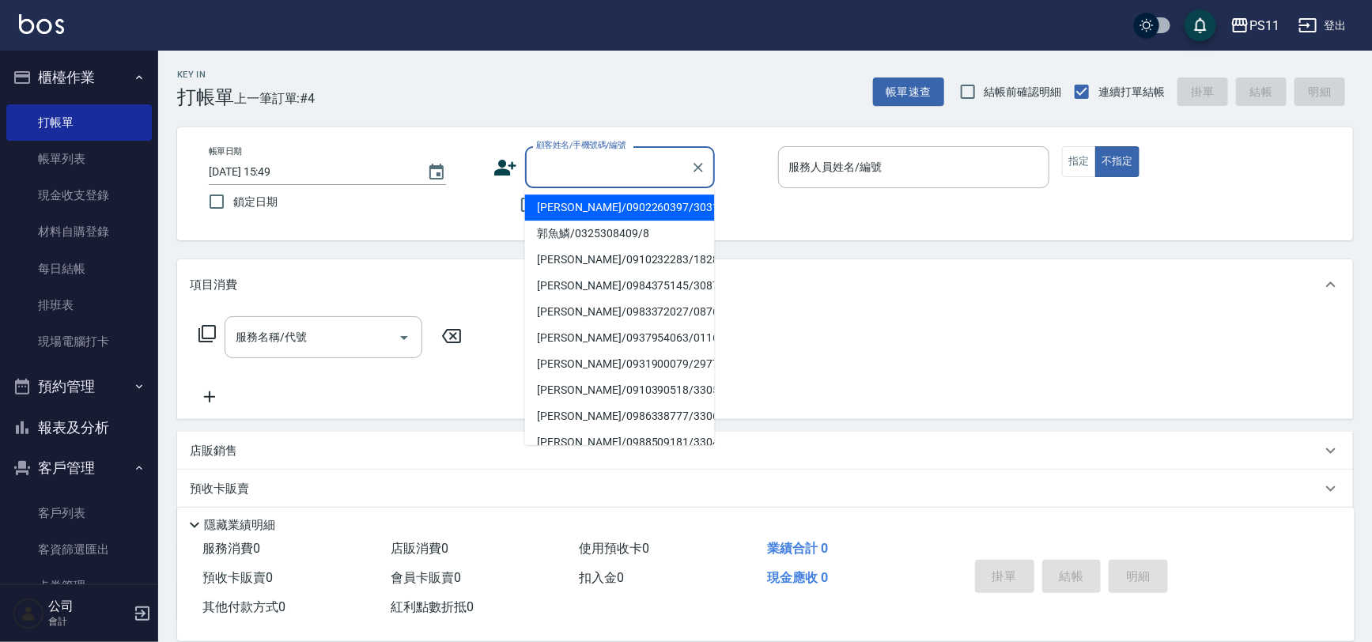
click at [607, 179] on input "顧客姓名/手機號碼/編號" at bounding box center [608, 167] width 152 height 28
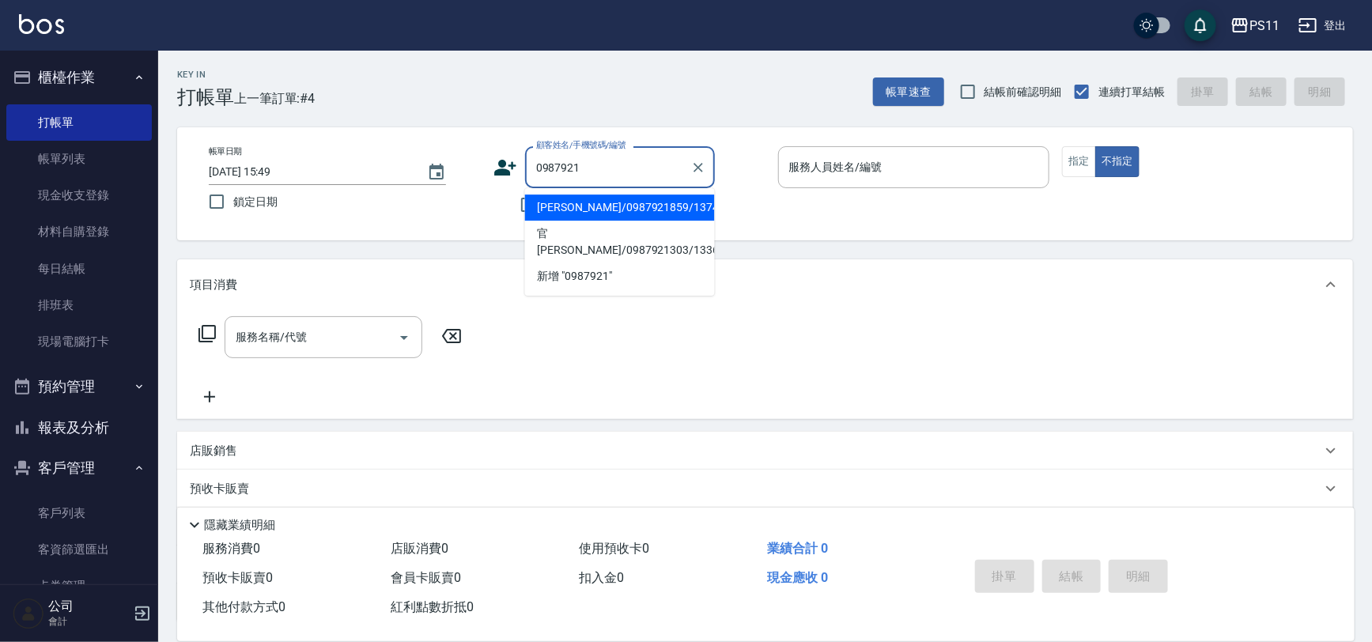
click at [610, 207] on li "[PERSON_NAME]/0987921859/1374" at bounding box center [620, 207] width 190 height 26
type input "[PERSON_NAME]/0987921859/1374"
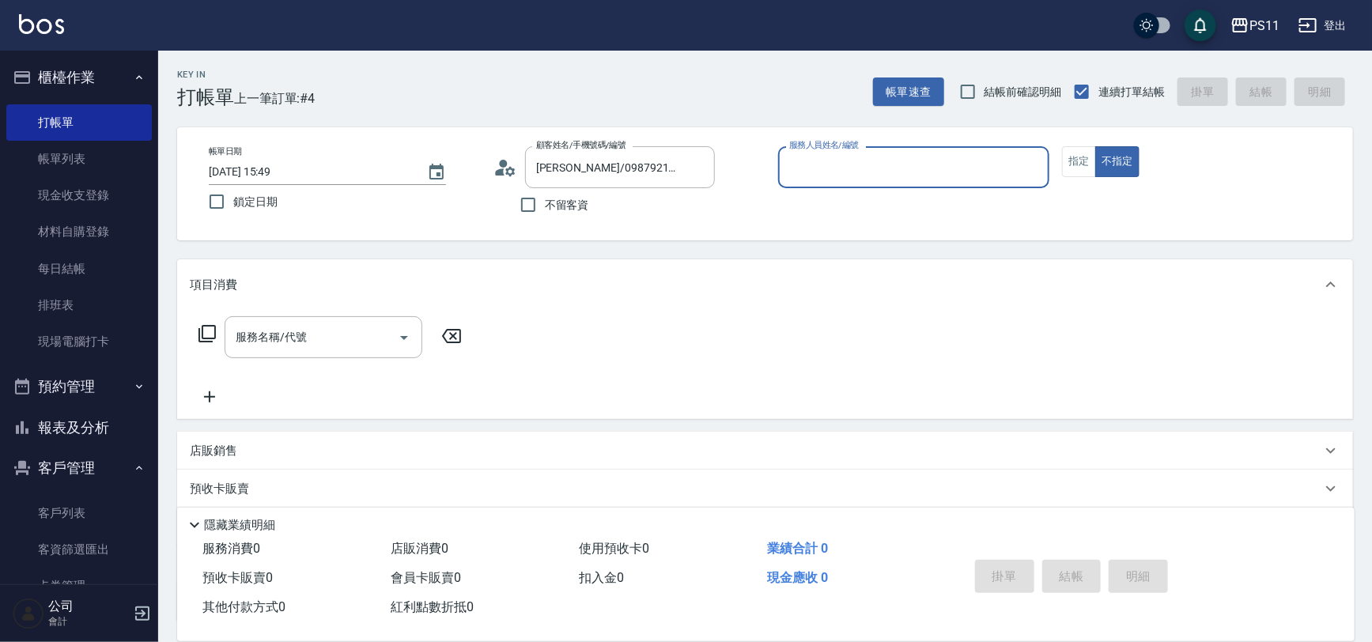
click at [897, 183] on div "服務人員姓名/編號" at bounding box center [914, 167] width 272 height 42
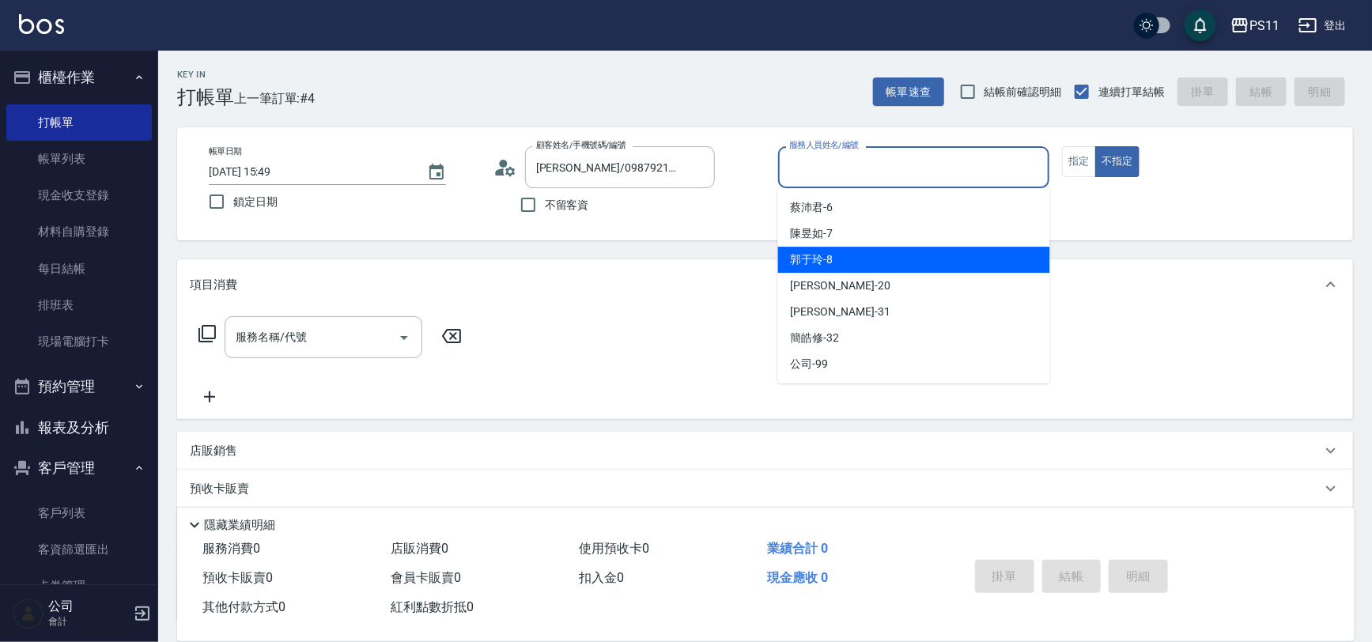
click at [886, 249] on div "郭于玲 -8" at bounding box center [914, 260] width 272 height 26
type input "郭于玲-8"
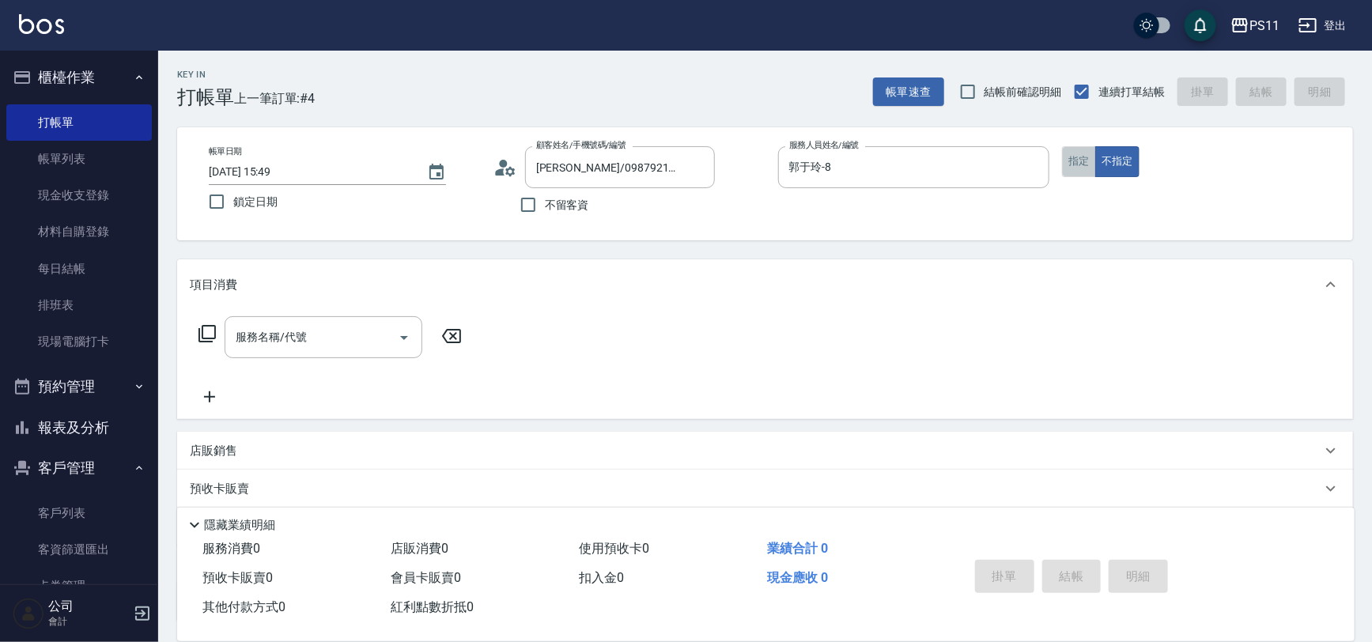
click at [1074, 146] on button "指定" at bounding box center [1079, 161] width 34 height 31
click at [208, 332] on icon at bounding box center [207, 333] width 19 height 19
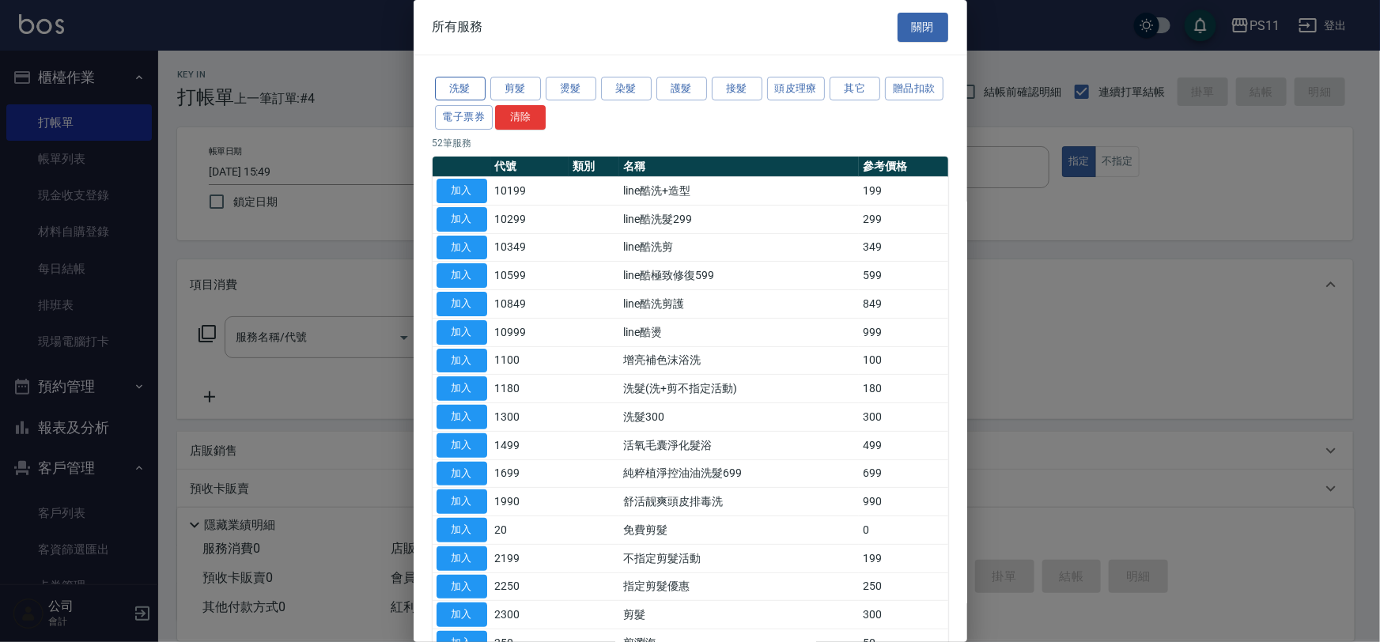
click at [466, 86] on button "洗髮" at bounding box center [460, 89] width 51 height 25
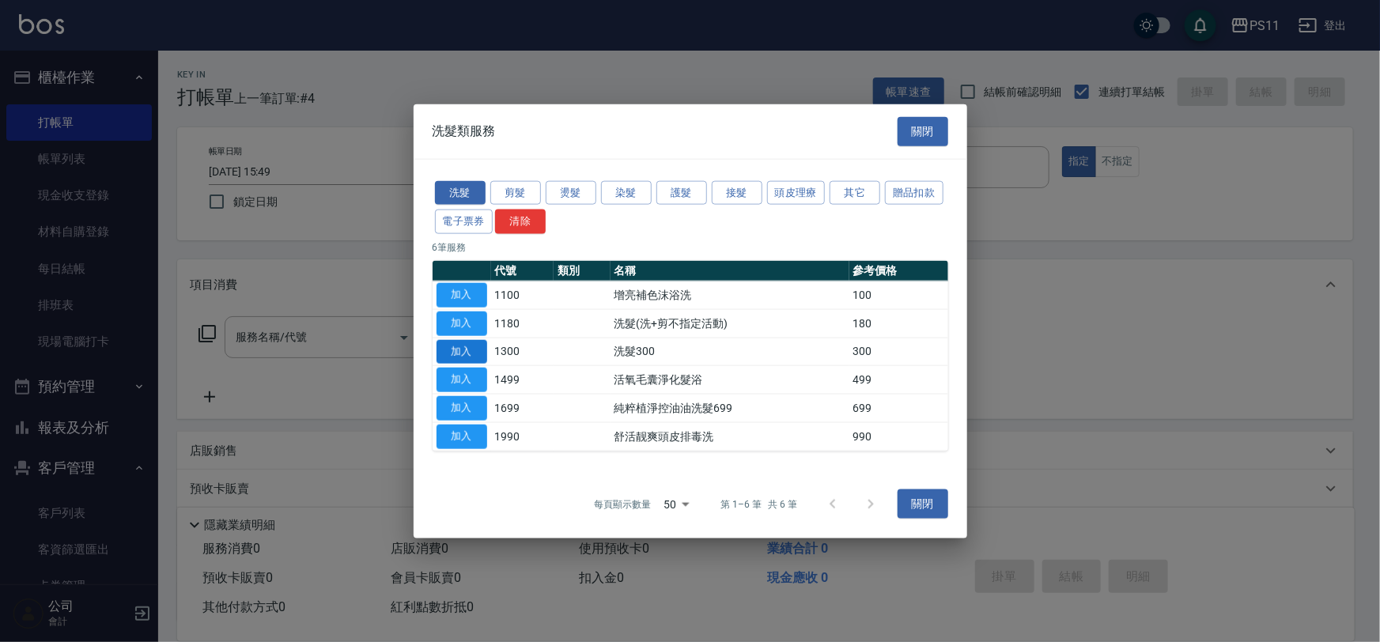
click at [446, 347] on button "加入" at bounding box center [461, 351] width 51 height 25
type input "洗髮300(1300)"
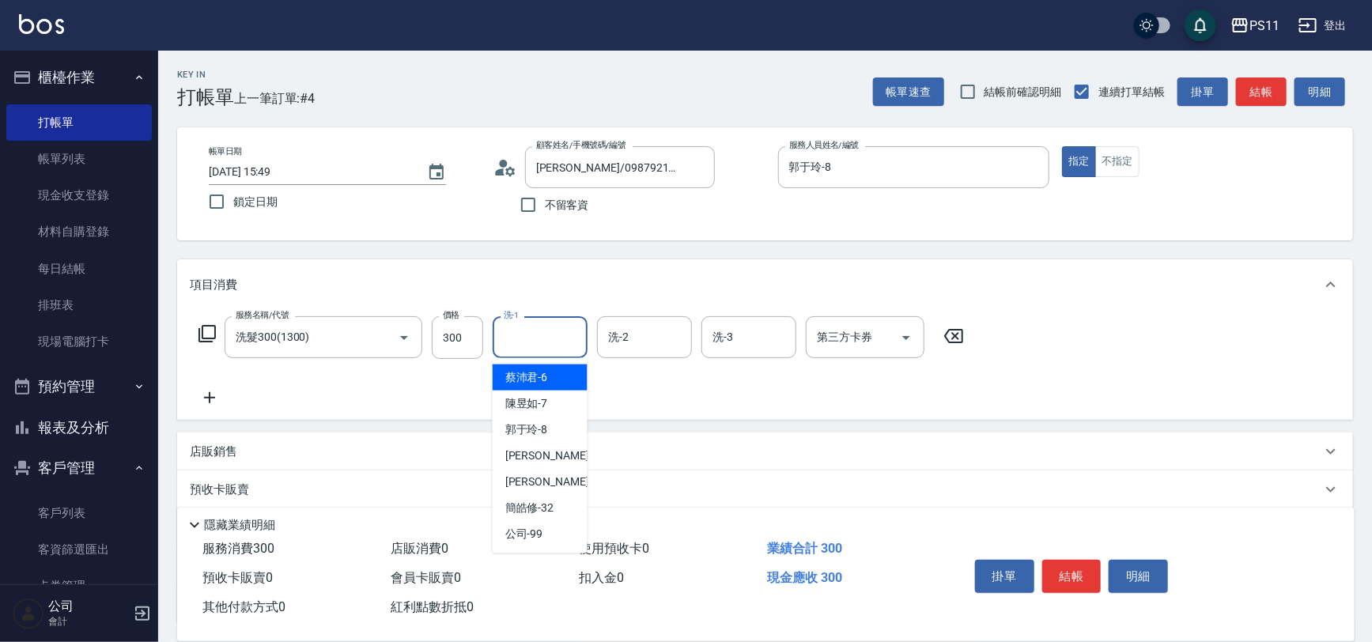
click at [548, 337] on input "洗-1" at bounding box center [540, 337] width 81 height 28
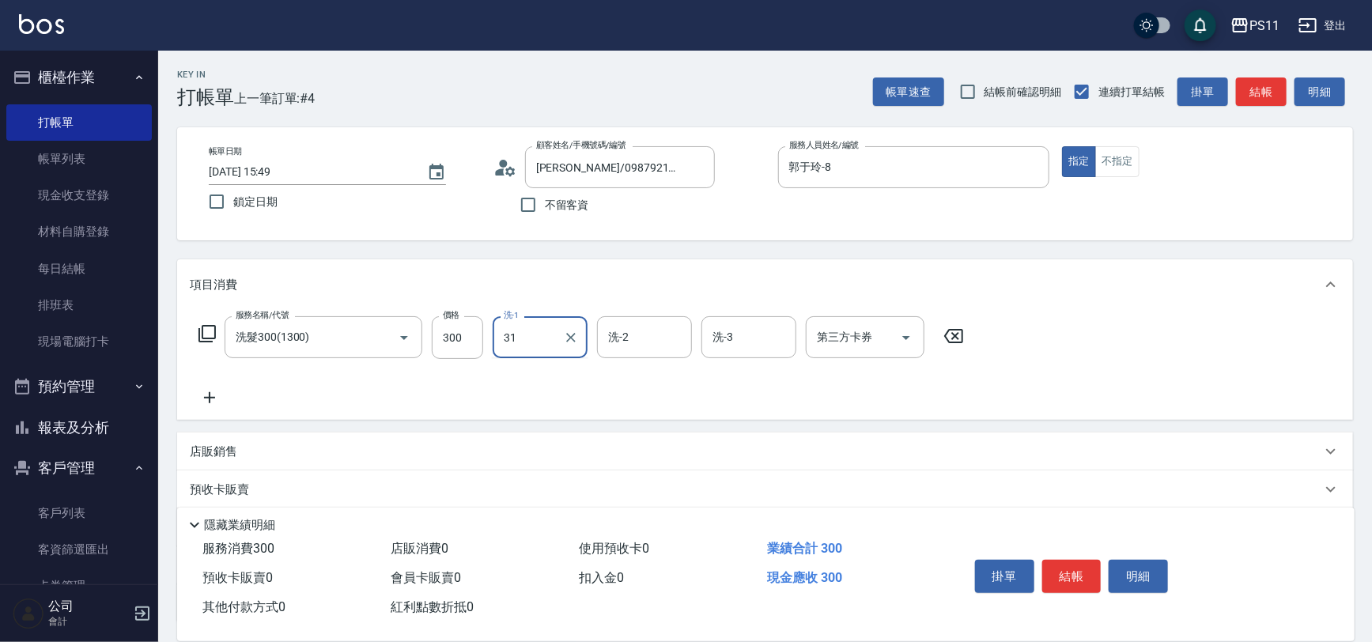
type input "[PERSON_NAME]-31"
click at [225, 399] on icon at bounding box center [210, 397] width 40 height 19
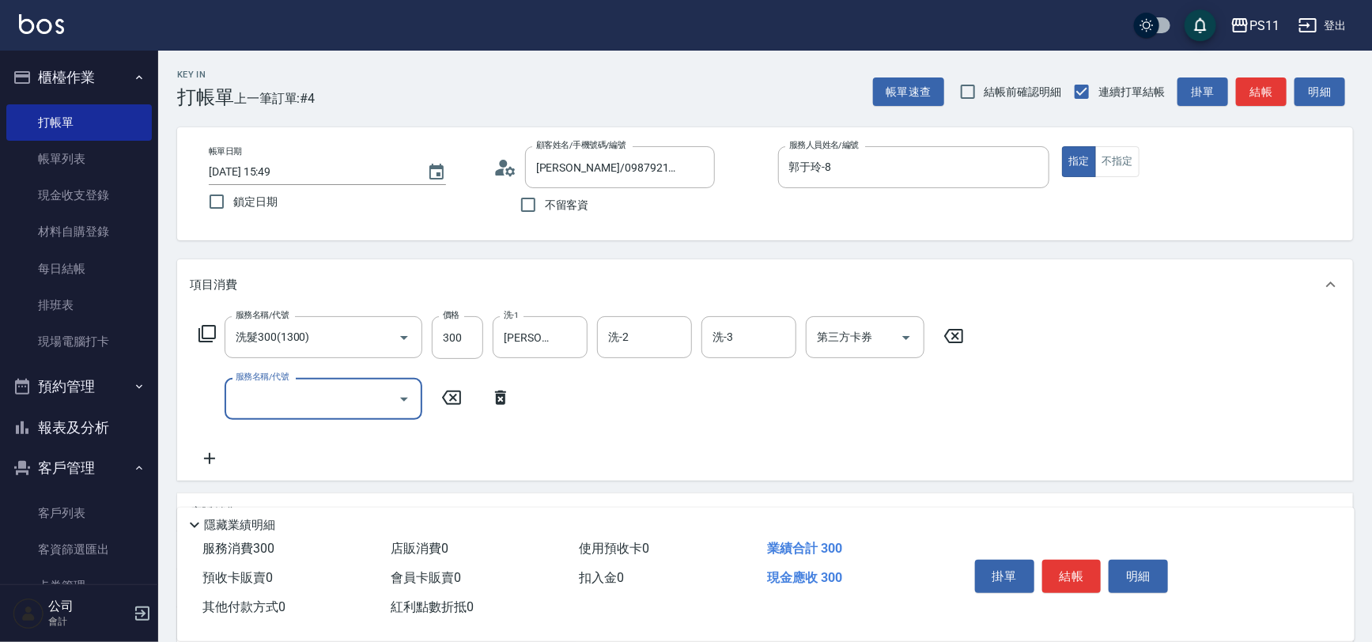
click at [297, 391] on input "服務名稱/代號" at bounding box center [312, 399] width 160 height 28
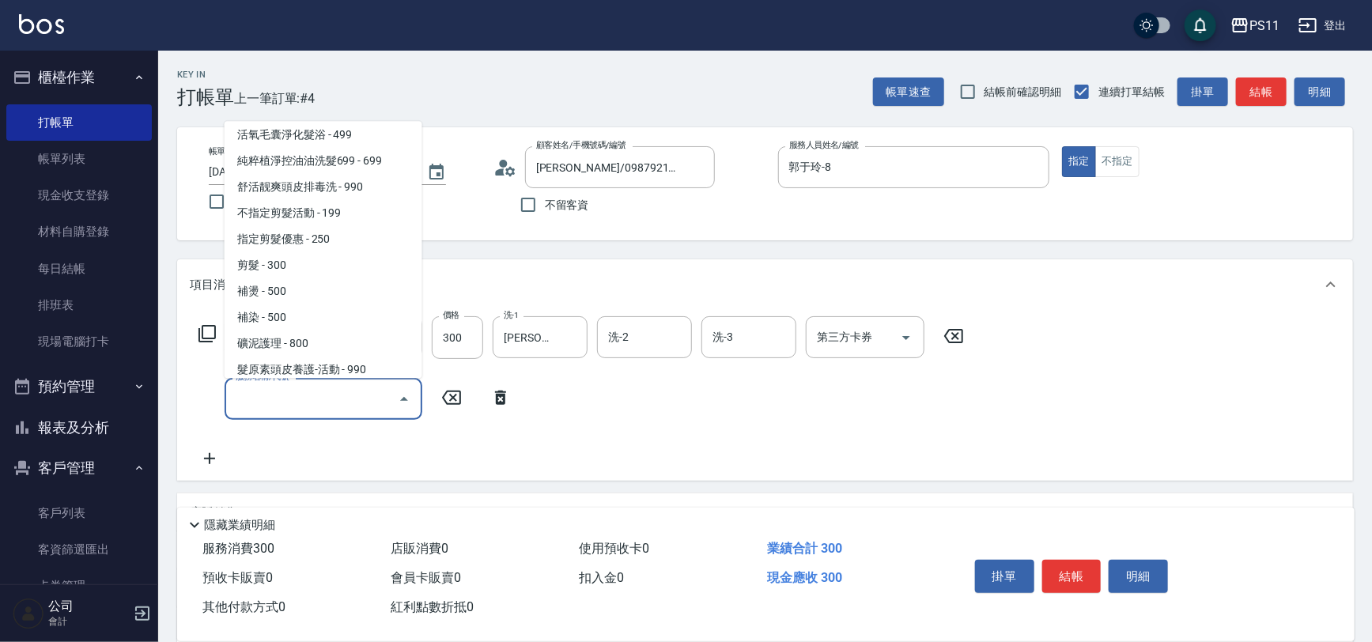
scroll to position [215, 0]
click at [317, 261] on span "剪髮 - 300" at bounding box center [324, 265] width 198 height 26
type input "剪髮(2300)"
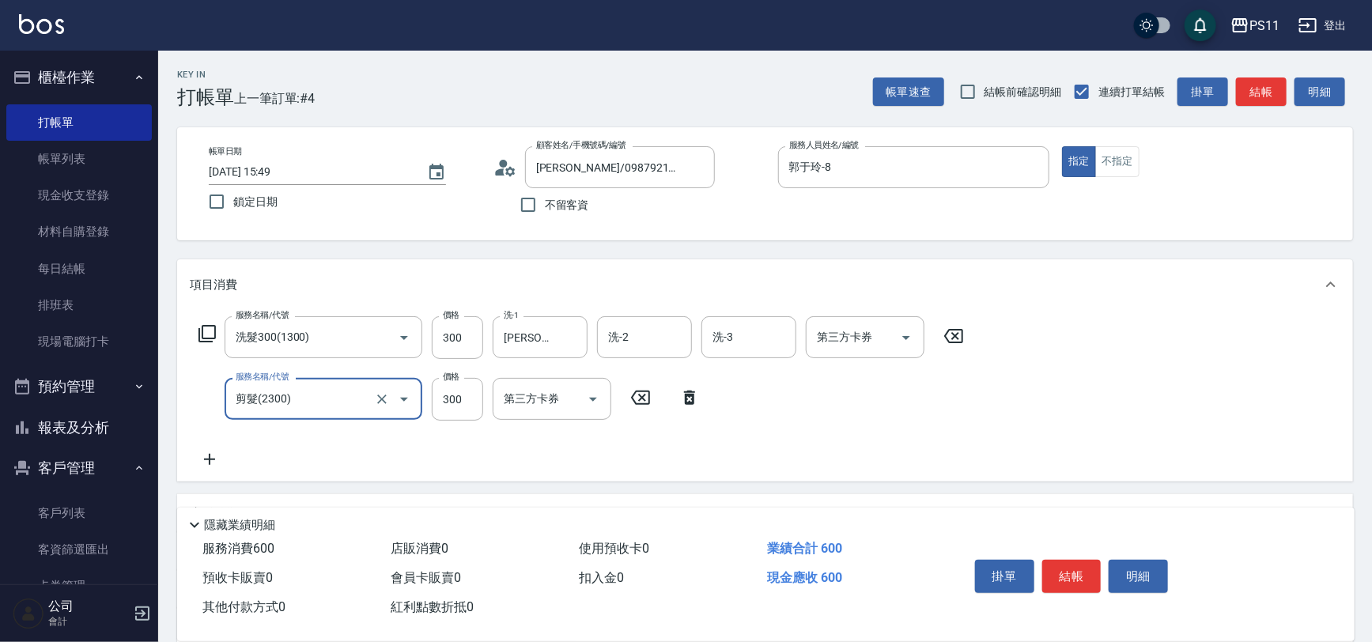
click at [1035, 572] on div "掛單 結帳 明細" at bounding box center [1072, 578] width 206 height 50
drag, startPoint x: 1071, startPoint y: 556, endPoint x: 1048, endPoint y: 563, distance: 24.0
click at [1062, 560] on button "結帳" at bounding box center [1071, 576] width 59 height 33
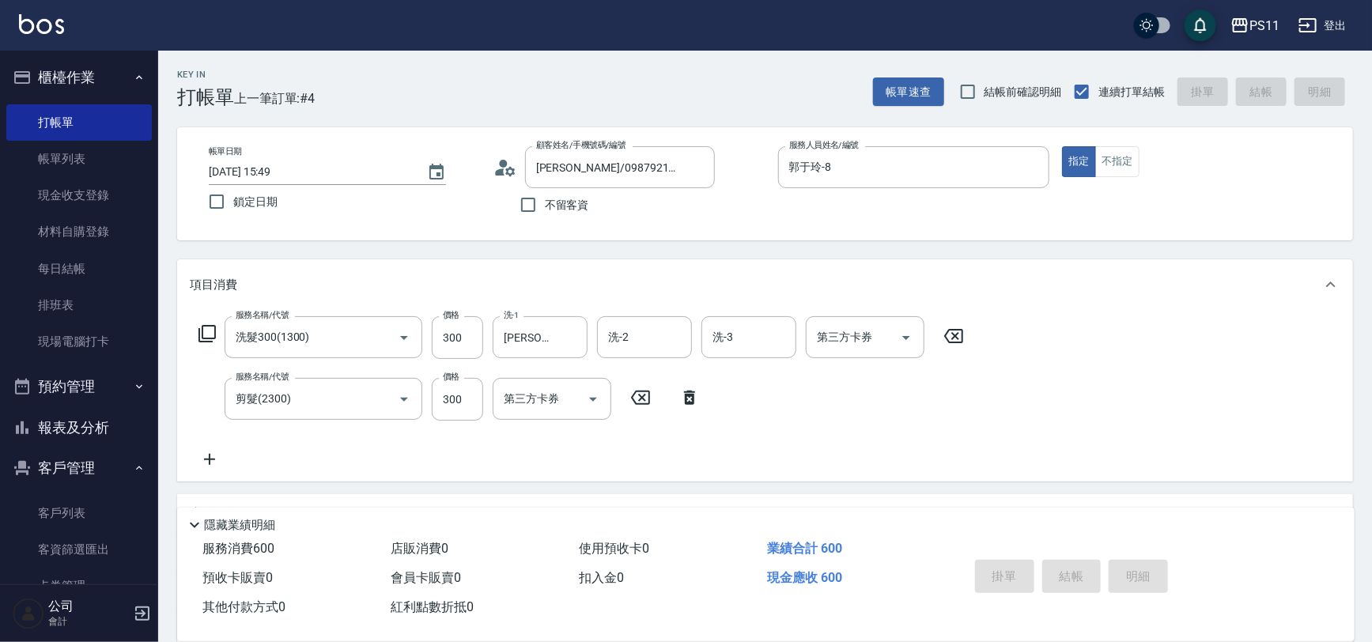
type input "[DATE] 15:50"
